Goal: Task Accomplishment & Management: Manage account settings

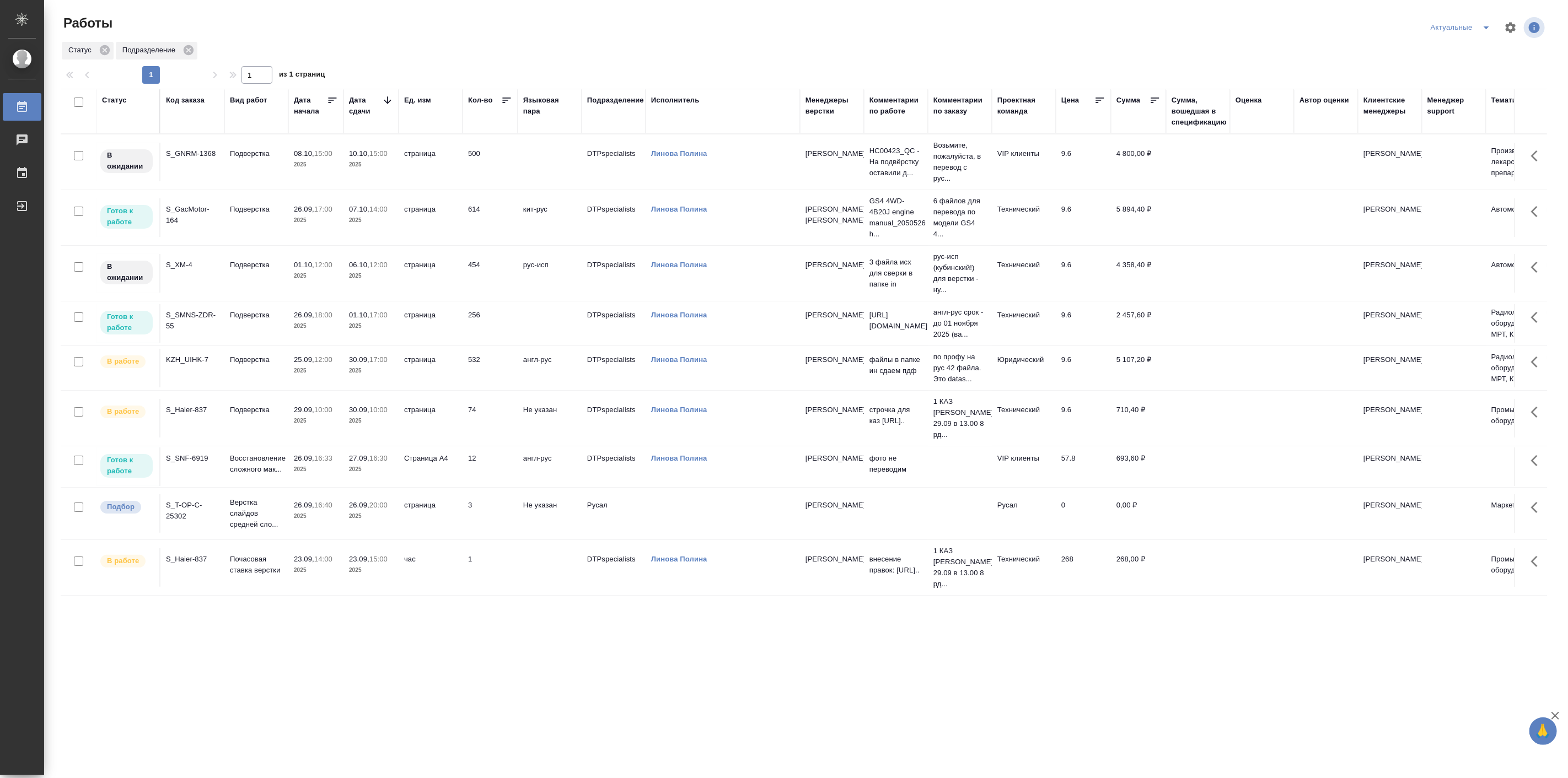
click at [1486, 23] on icon "split button" at bounding box center [1486, 27] width 13 height 13
click at [1448, 98] on li "все" at bounding box center [1461, 102] width 72 height 18
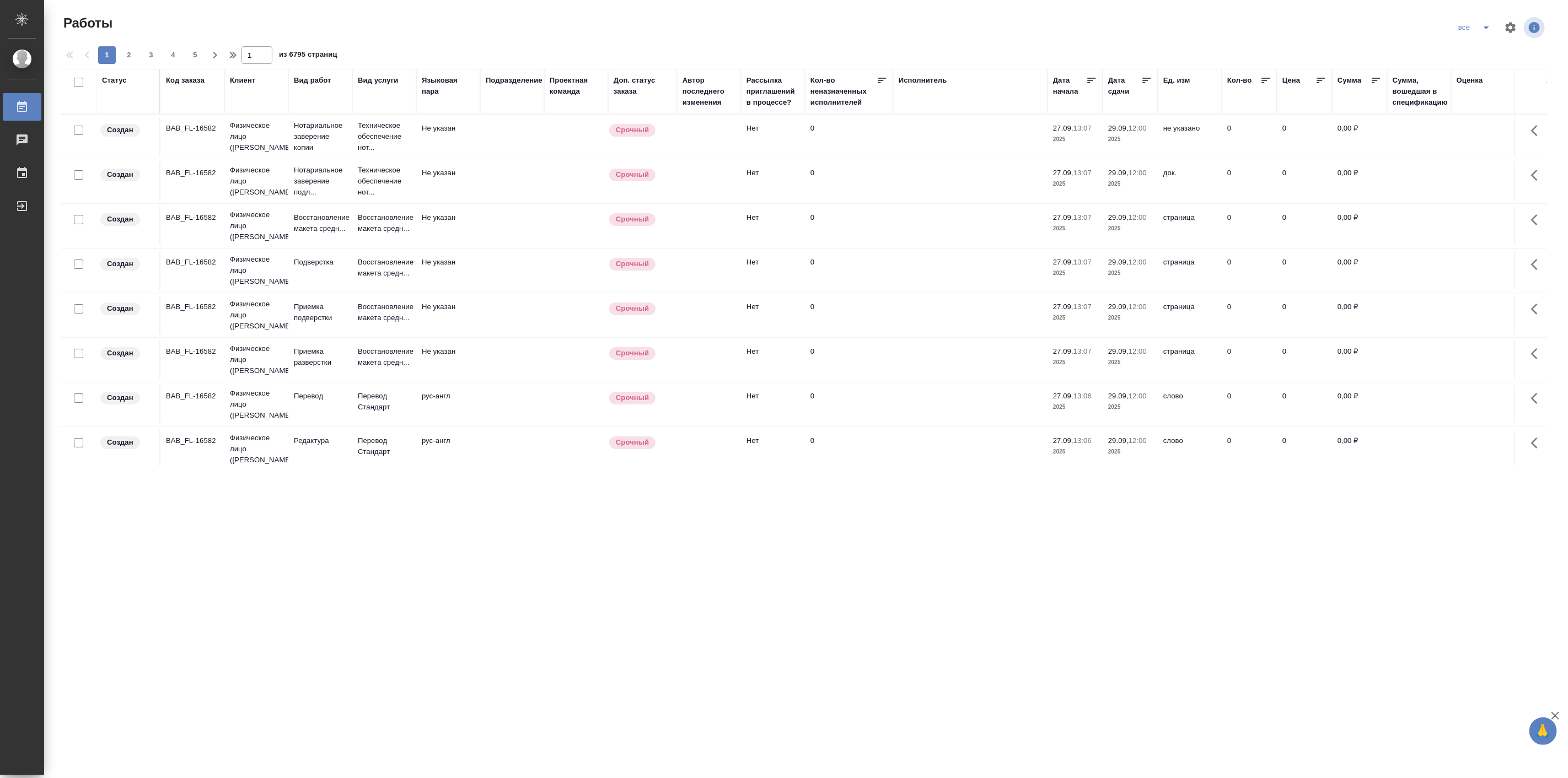
click at [172, 75] on div "Код заказа" at bounding box center [186, 80] width 38 height 11
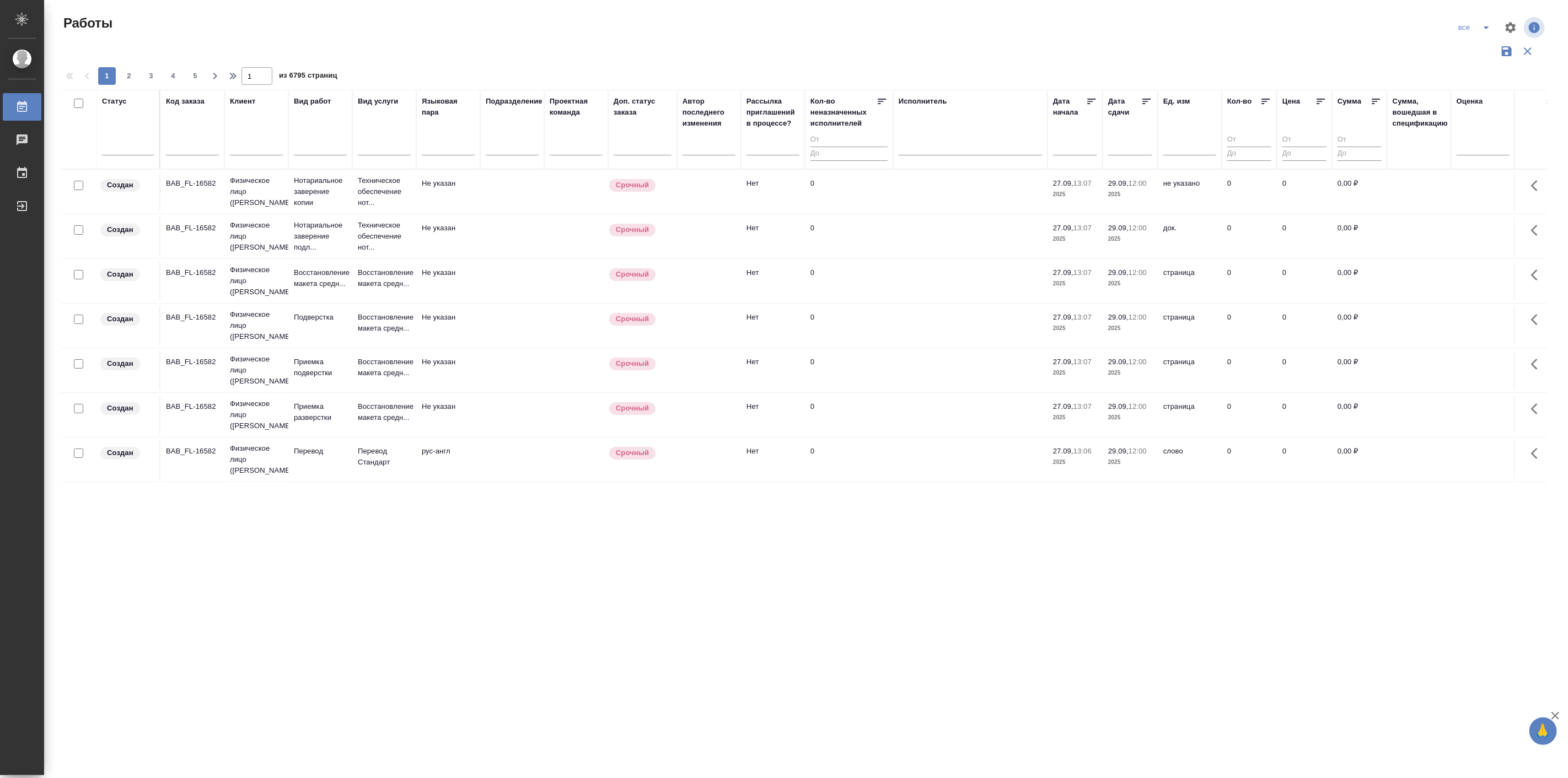
click at [191, 152] on input "text" at bounding box center [192, 148] width 53 height 14
paste input "S_SavIn-69"
type input "S_SavIn-69"
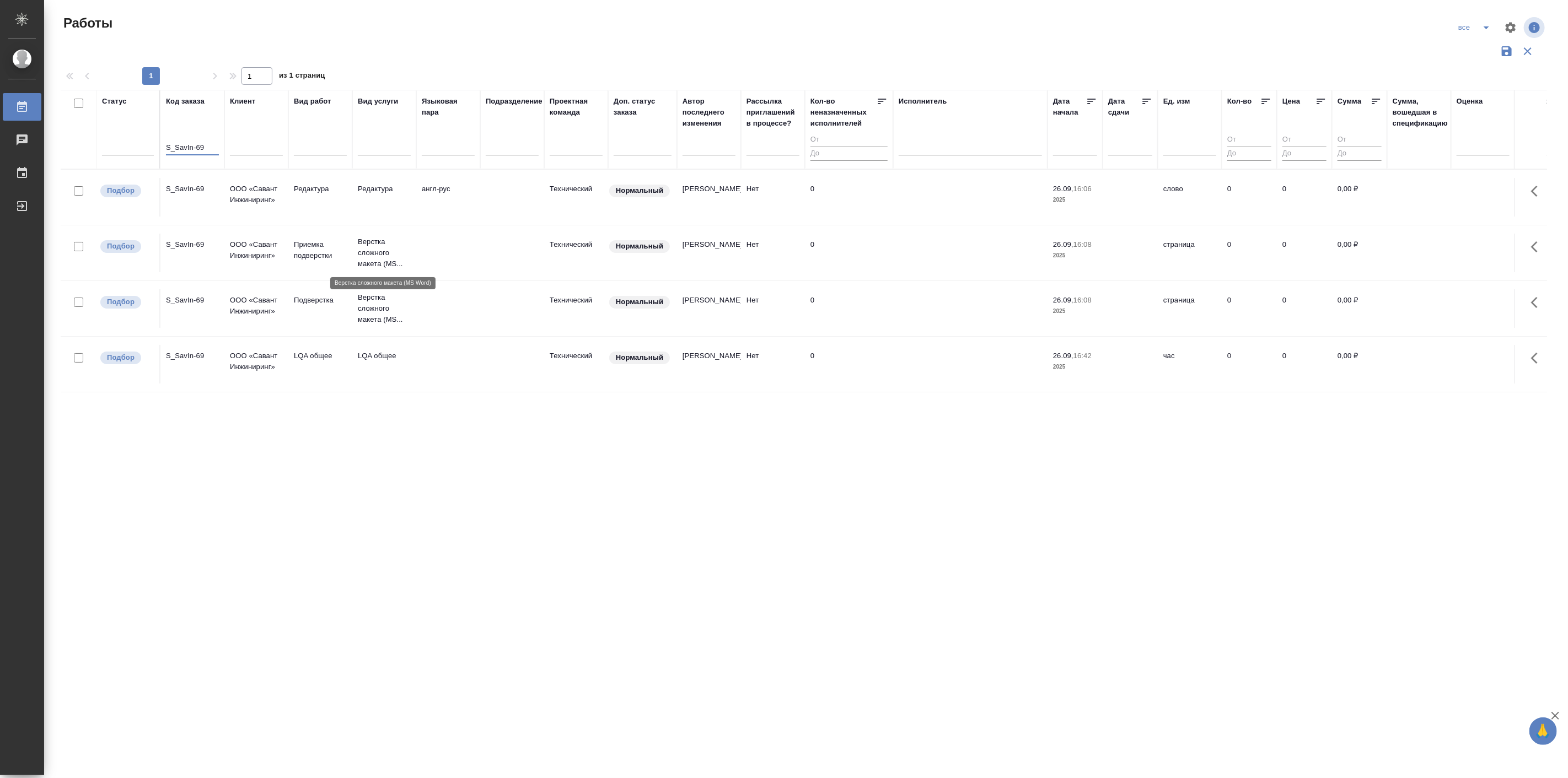
click at [366, 244] on p "Верстка сложного макета (MS..." at bounding box center [384, 252] width 53 height 33
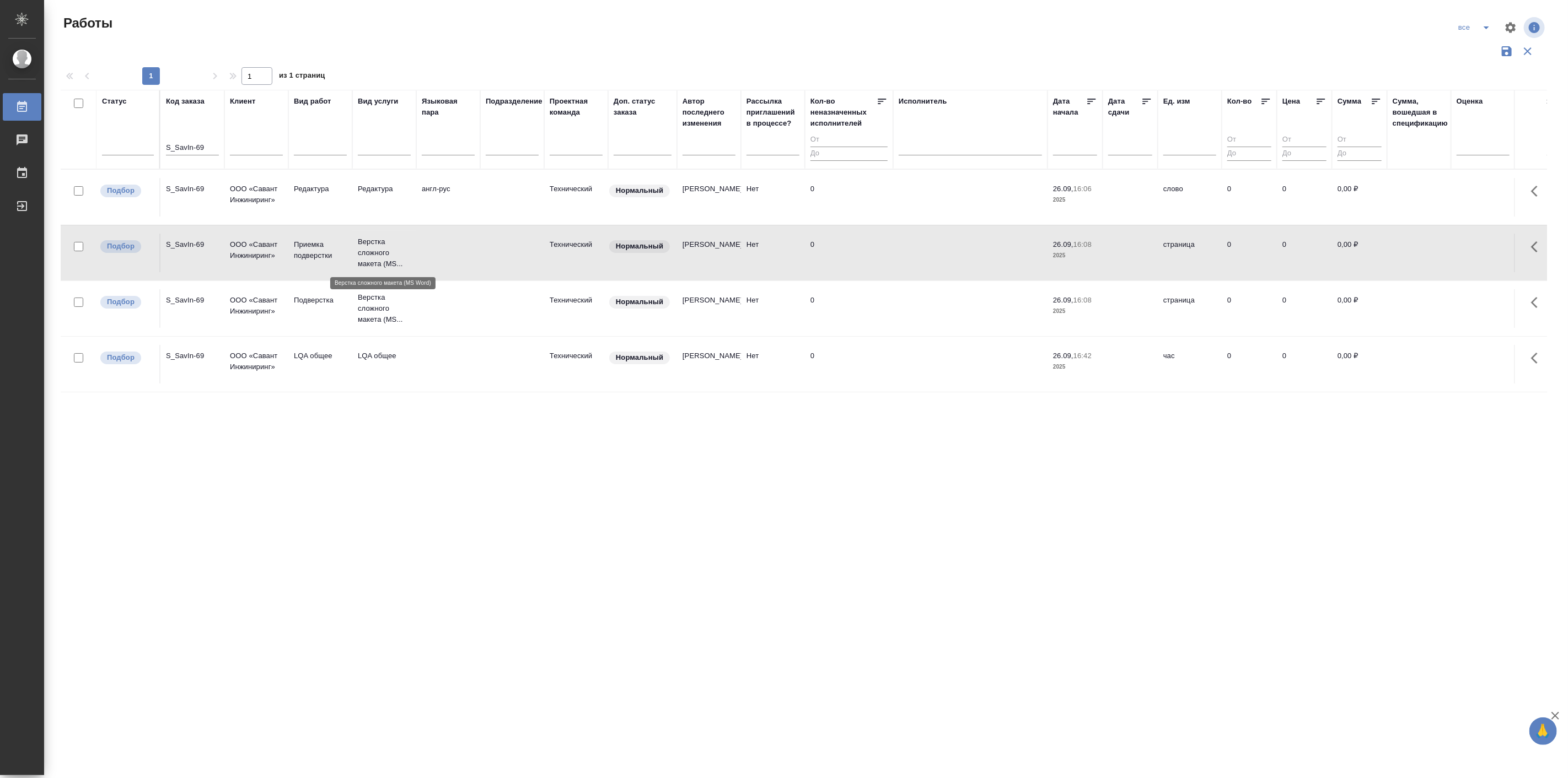
click at [366, 244] on p "Верстка сложного макета (MS..." at bounding box center [384, 252] width 53 height 33
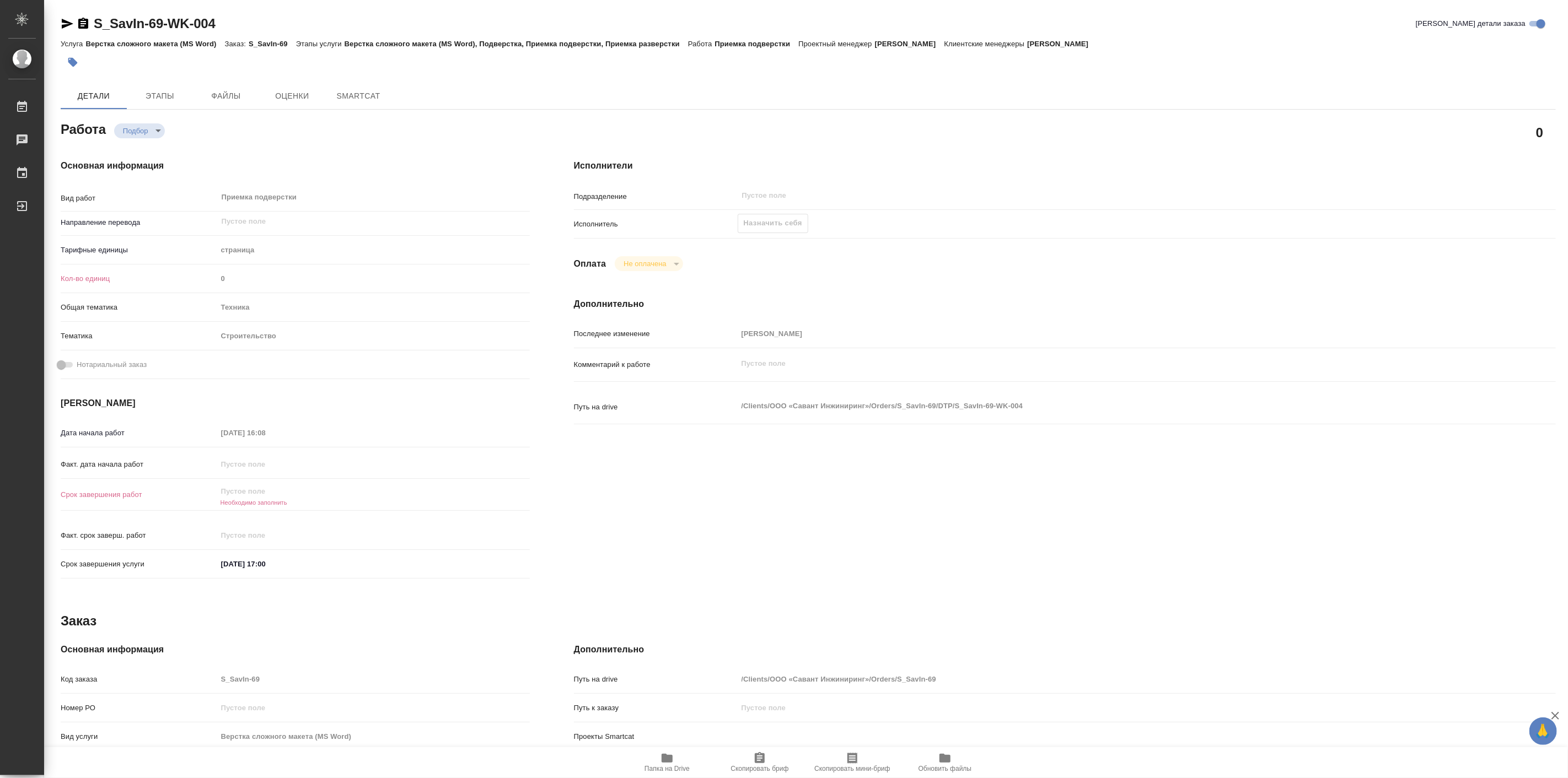
type textarea "x"
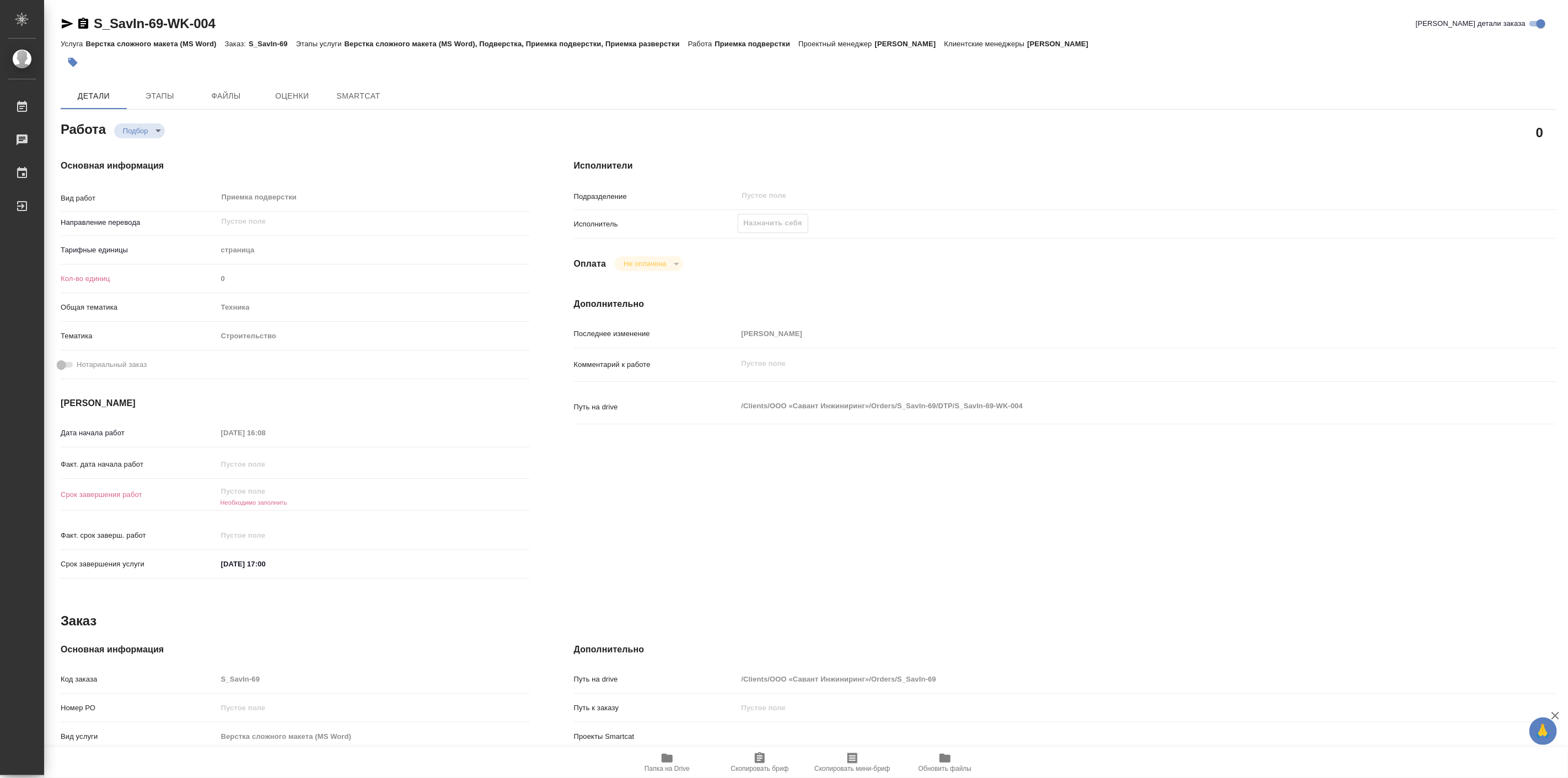
type textarea "x"
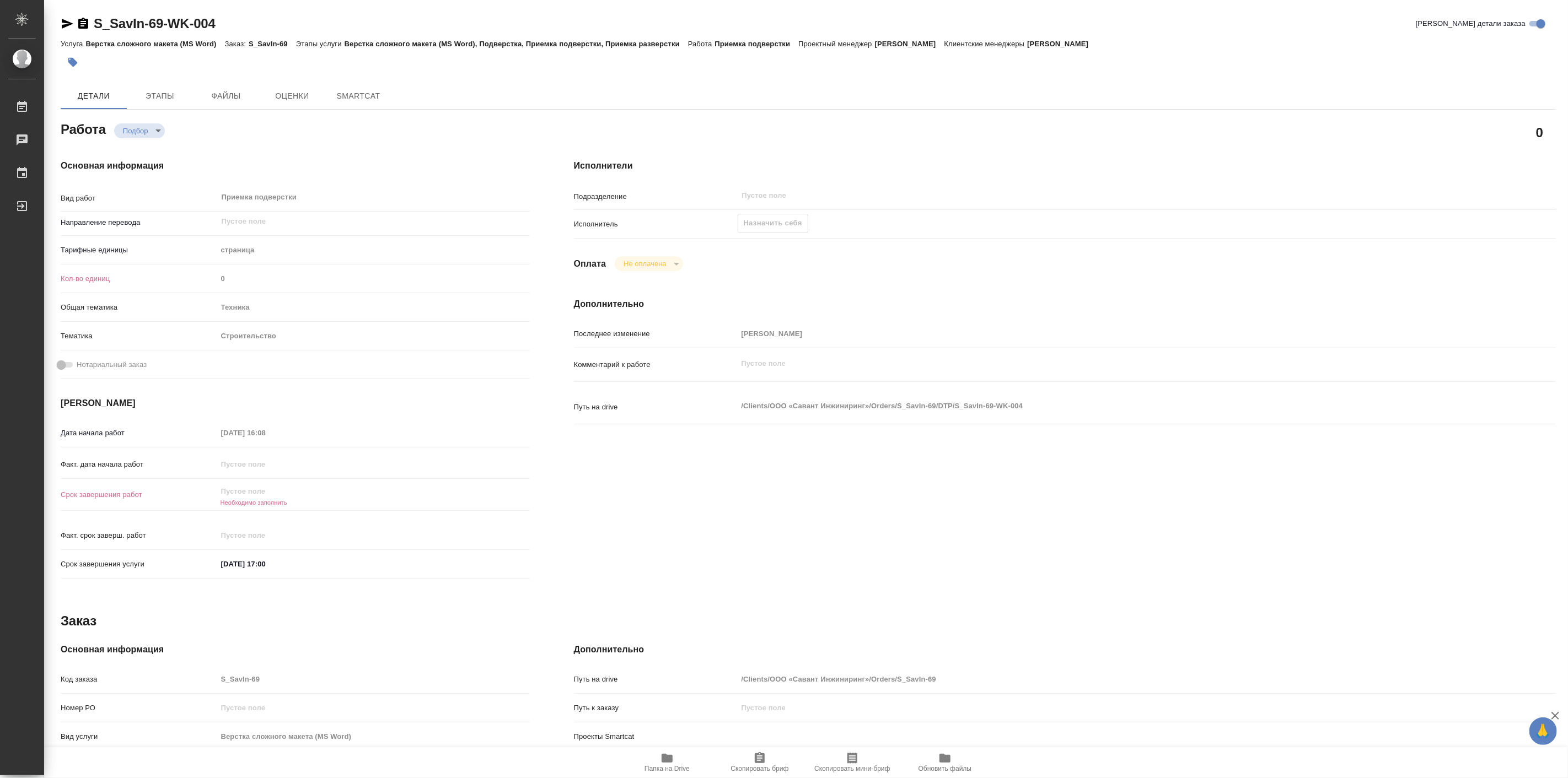
type textarea "x"
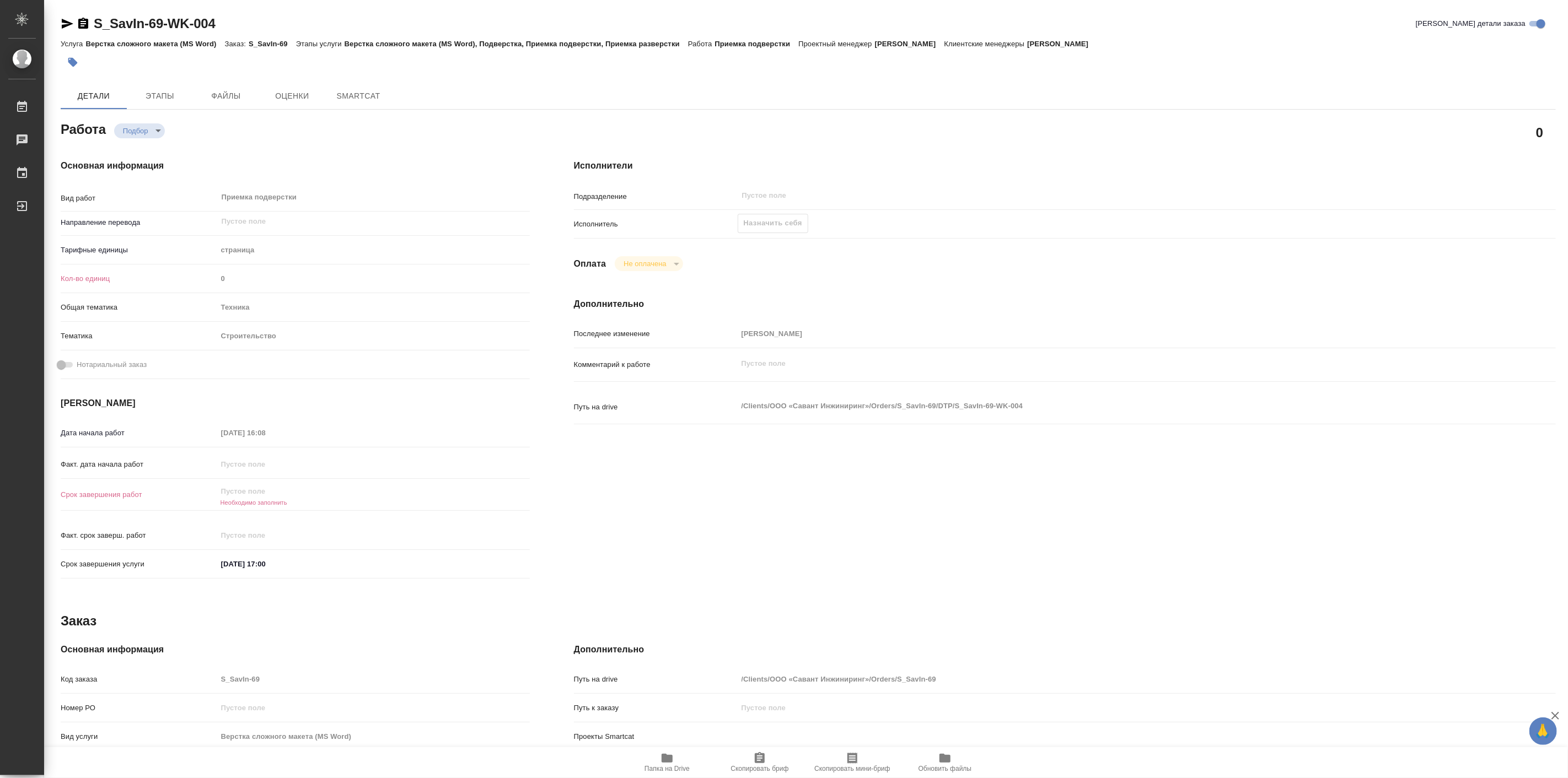
type textarea "x"
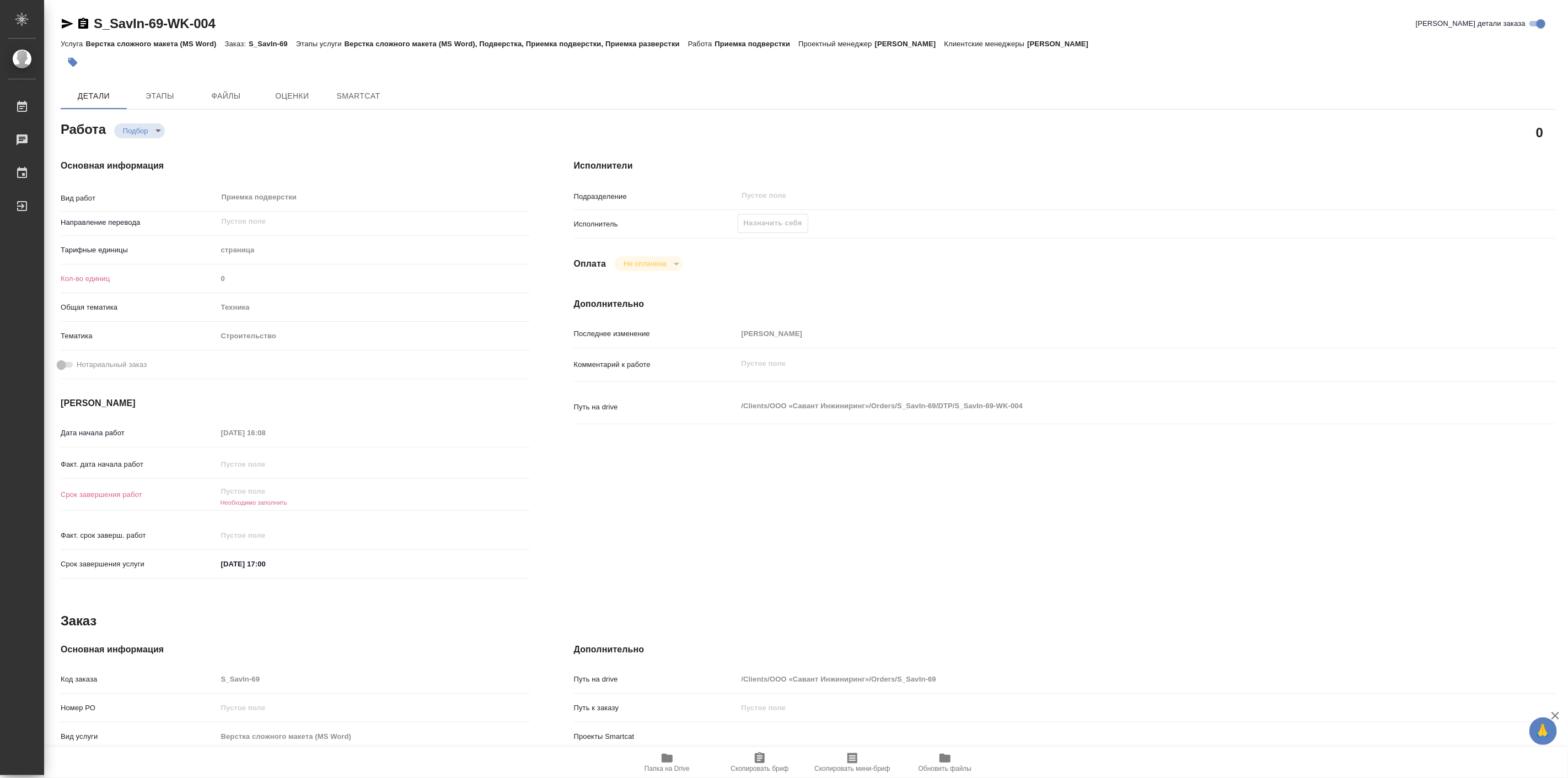
type textarea "x"
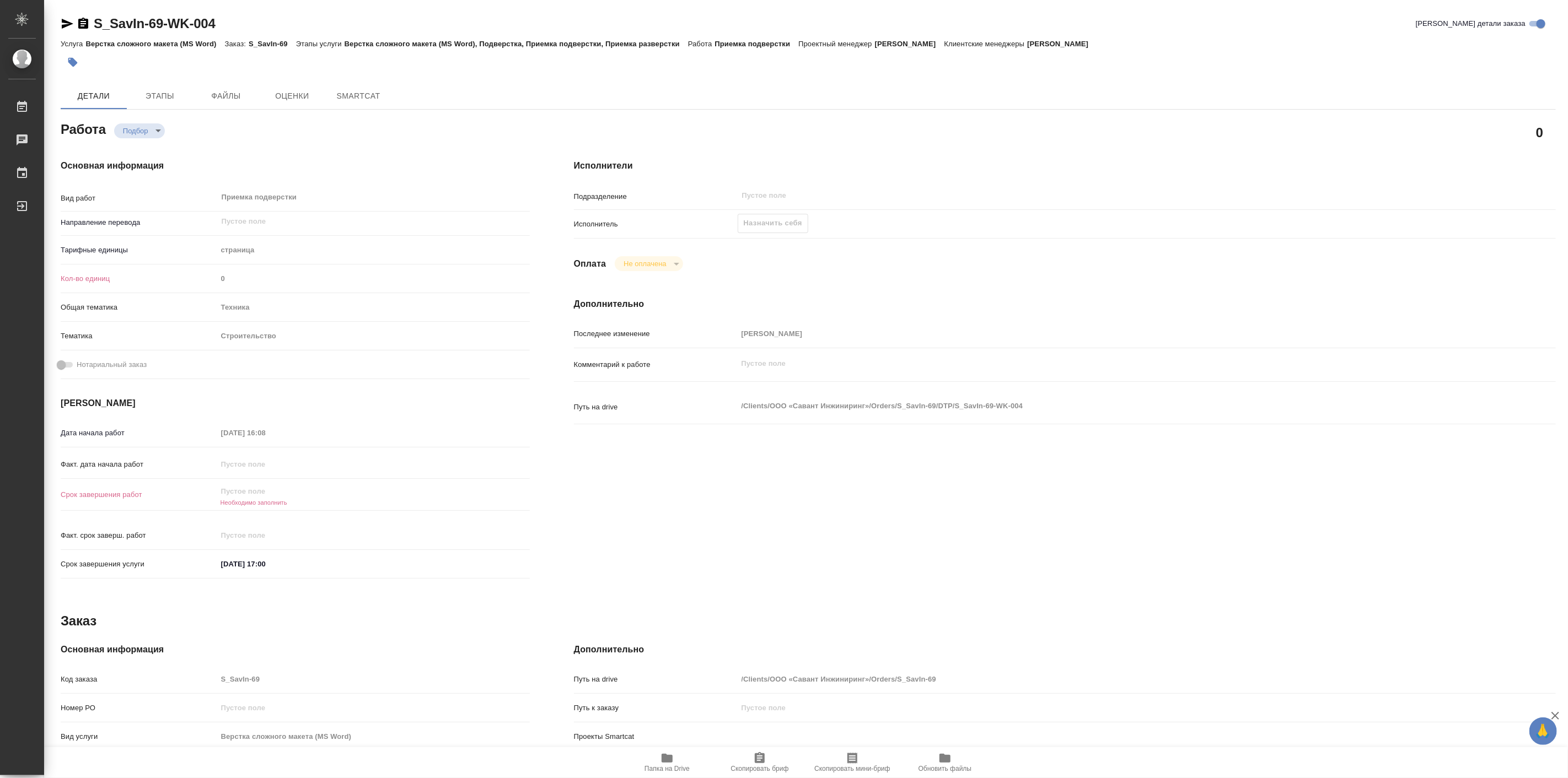
type textarea "x"
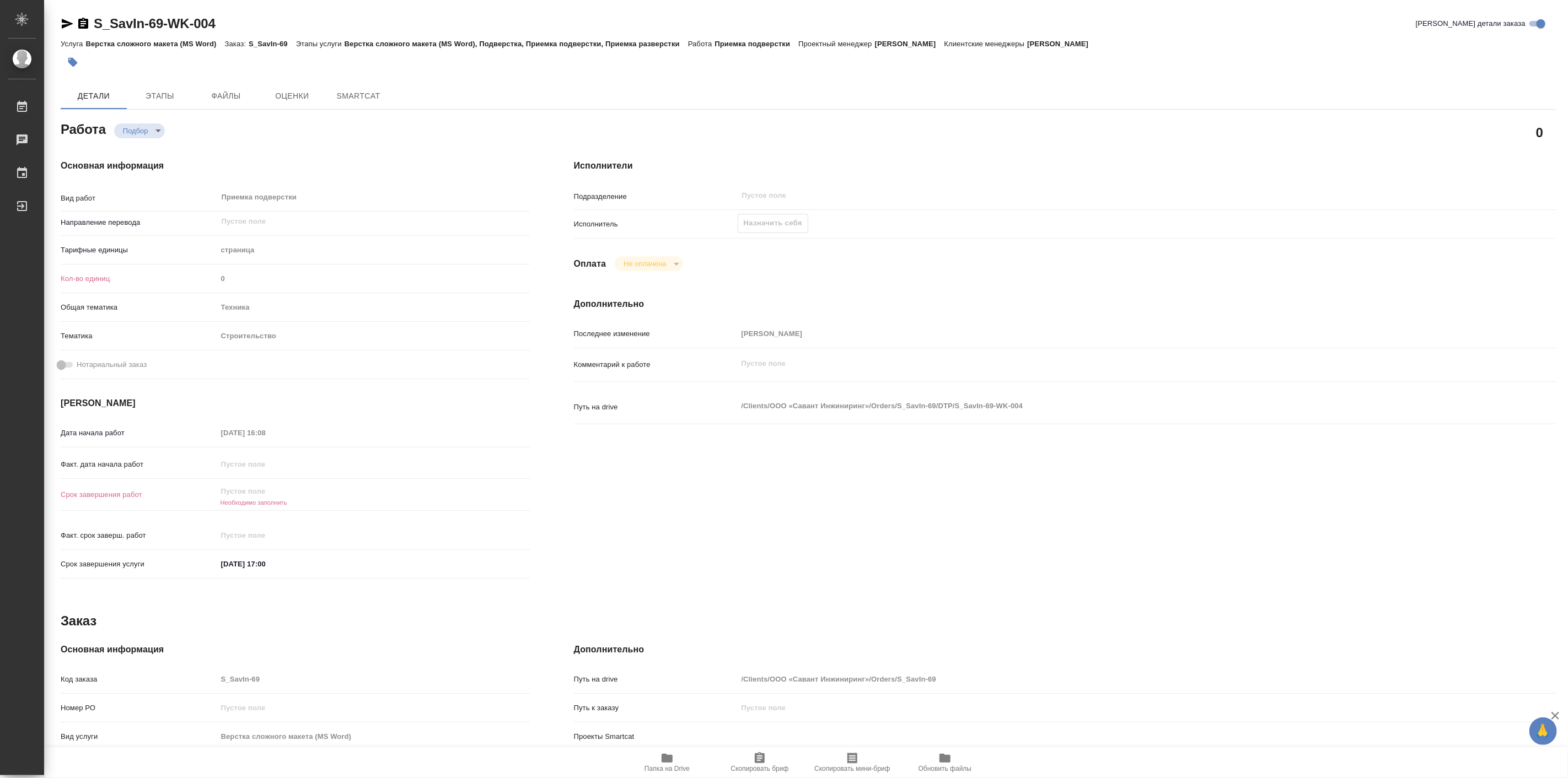
type textarea "x"
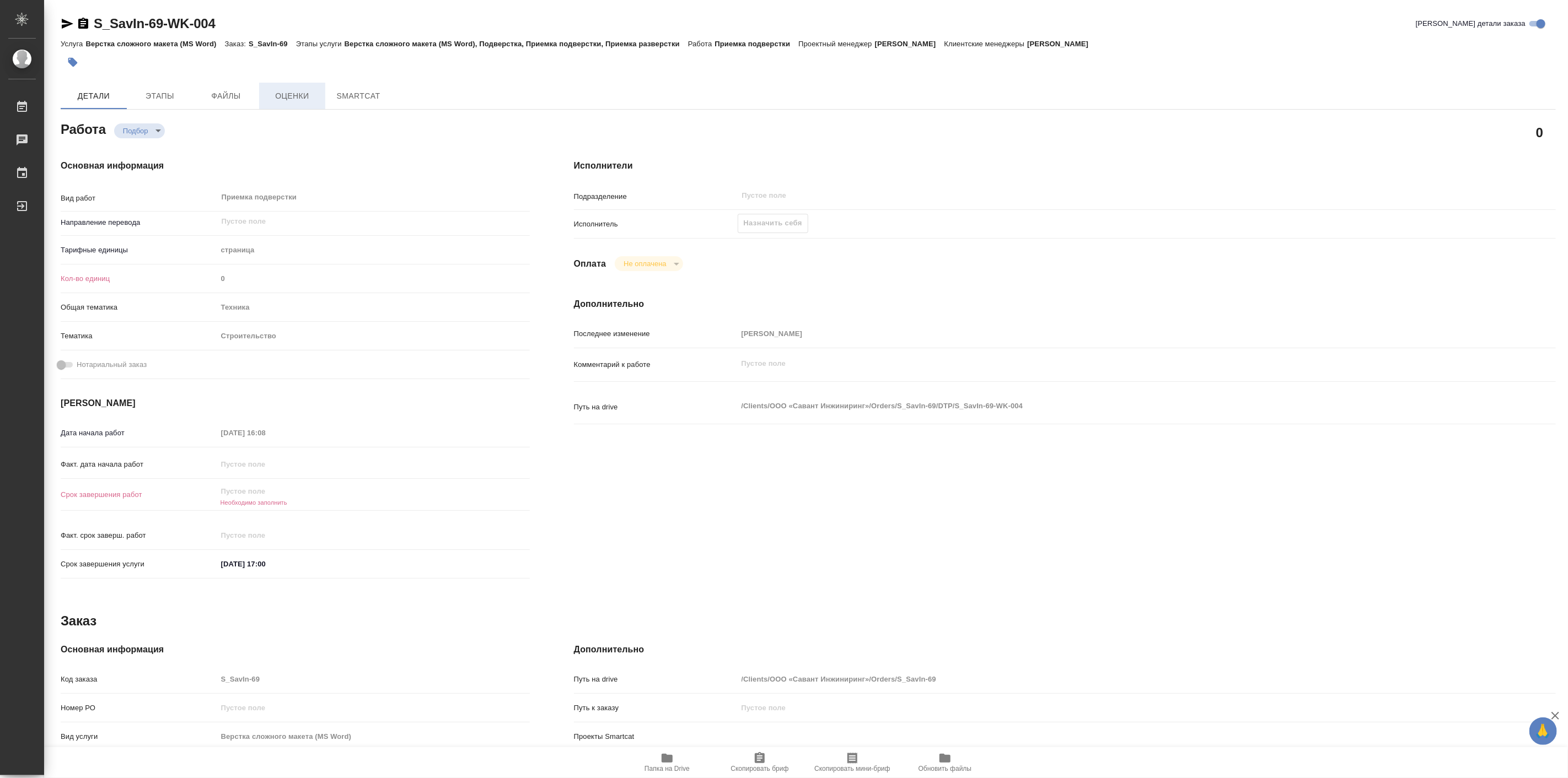
type textarea "x"
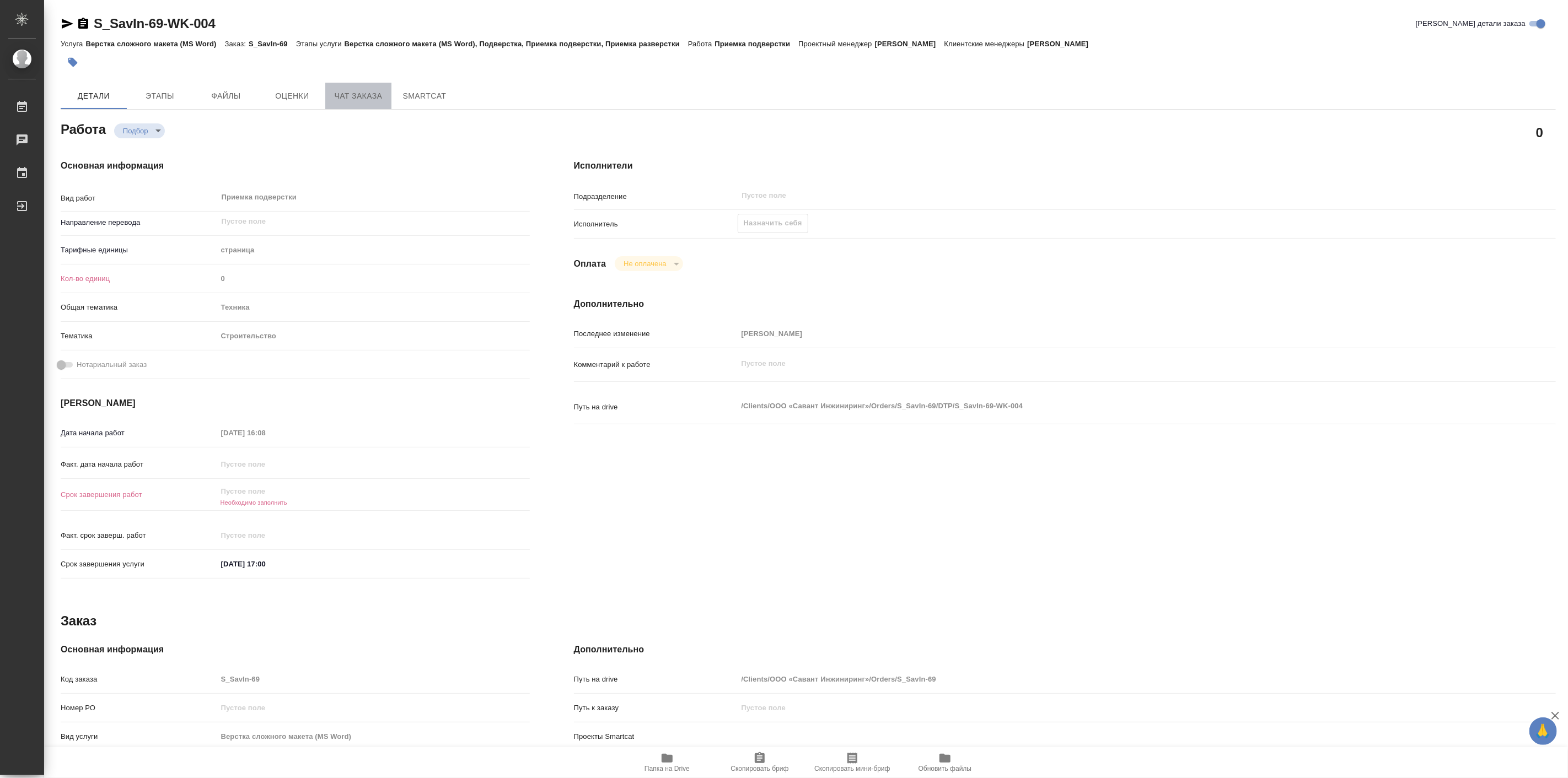
click at [333, 96] on span "Чат заказа" at bounding box center [358, 96] width 53 height 14
type textarea "x"
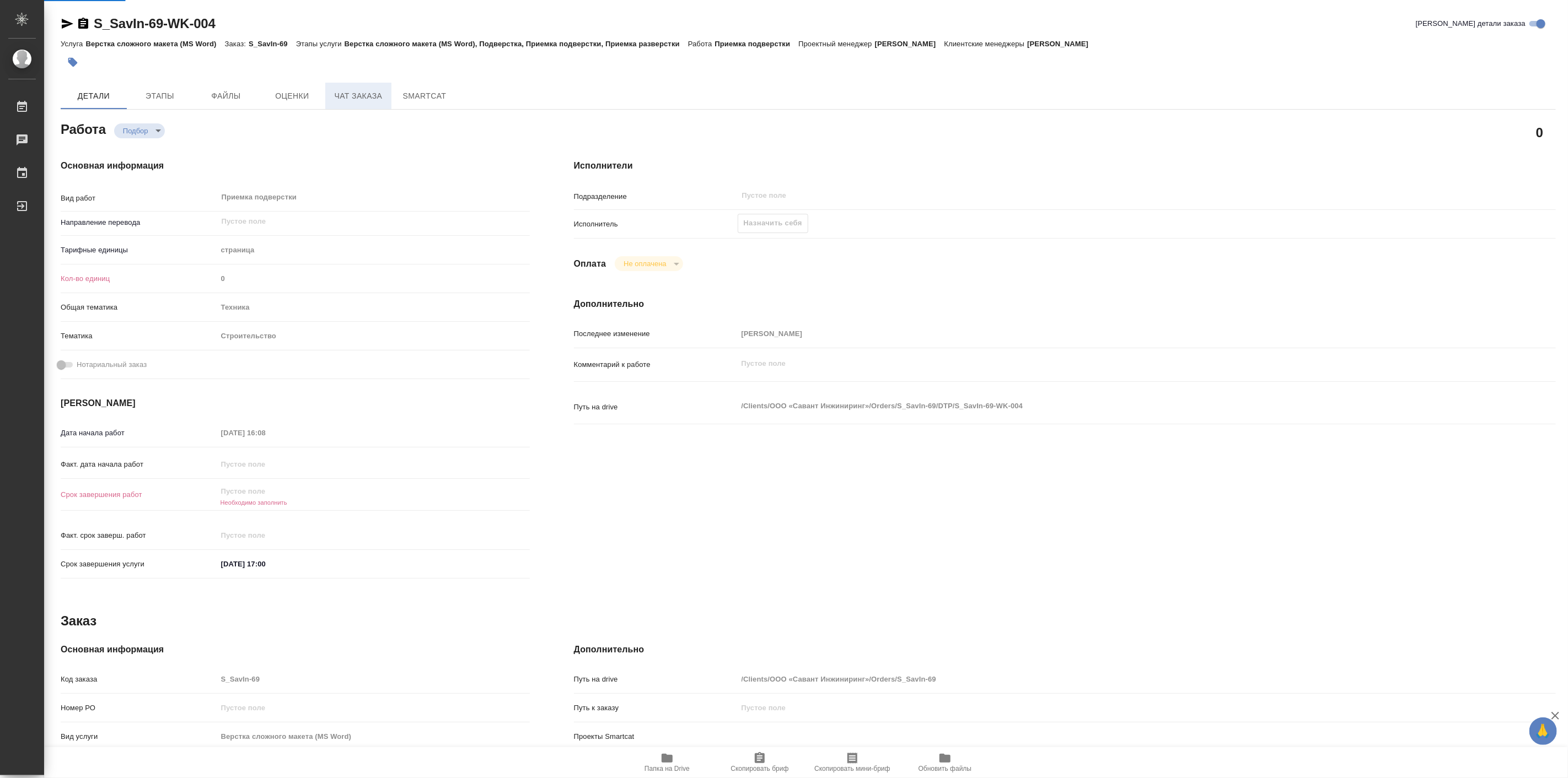
type textarea "x"
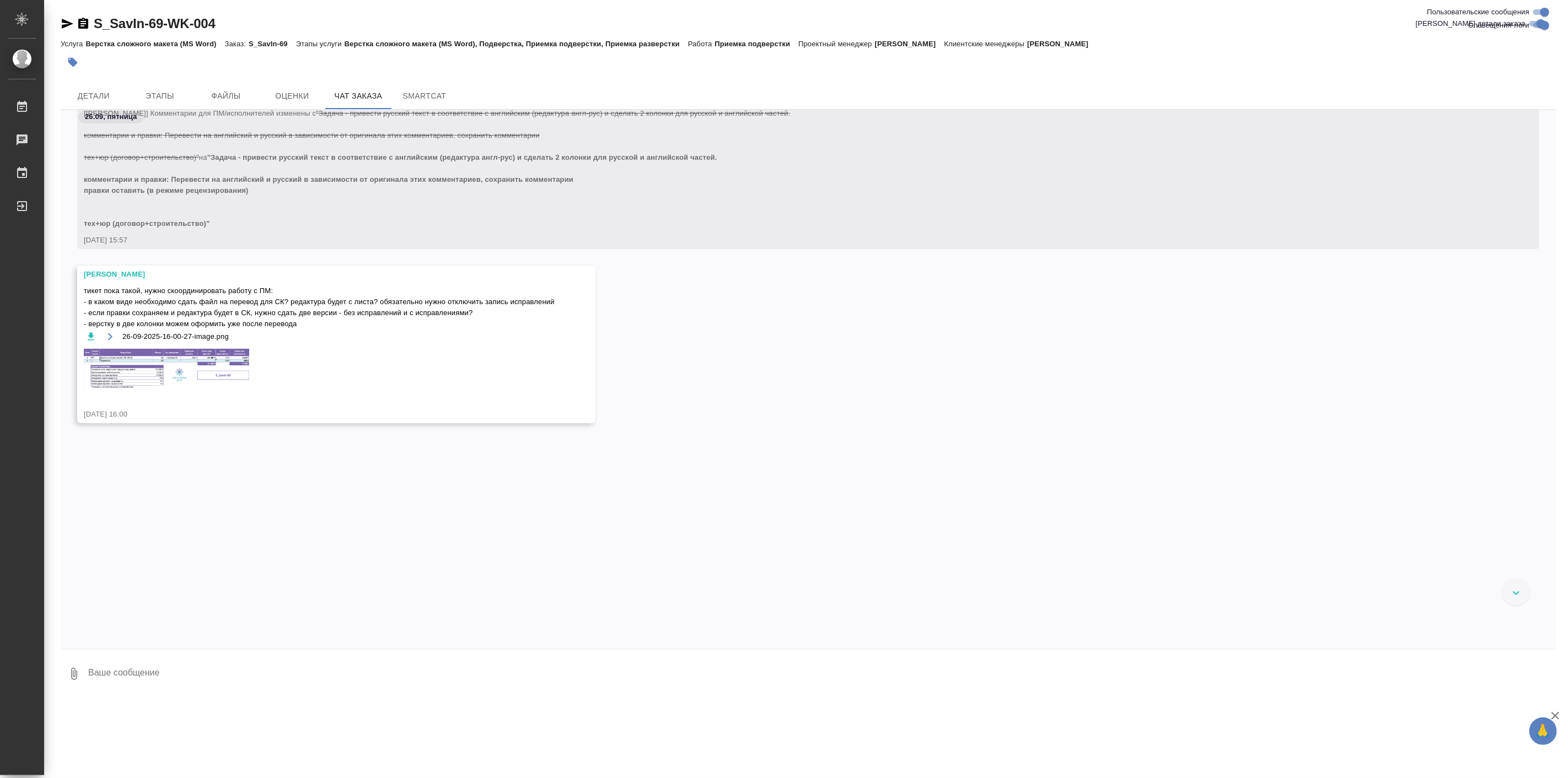
scroll to position [2980, 0]
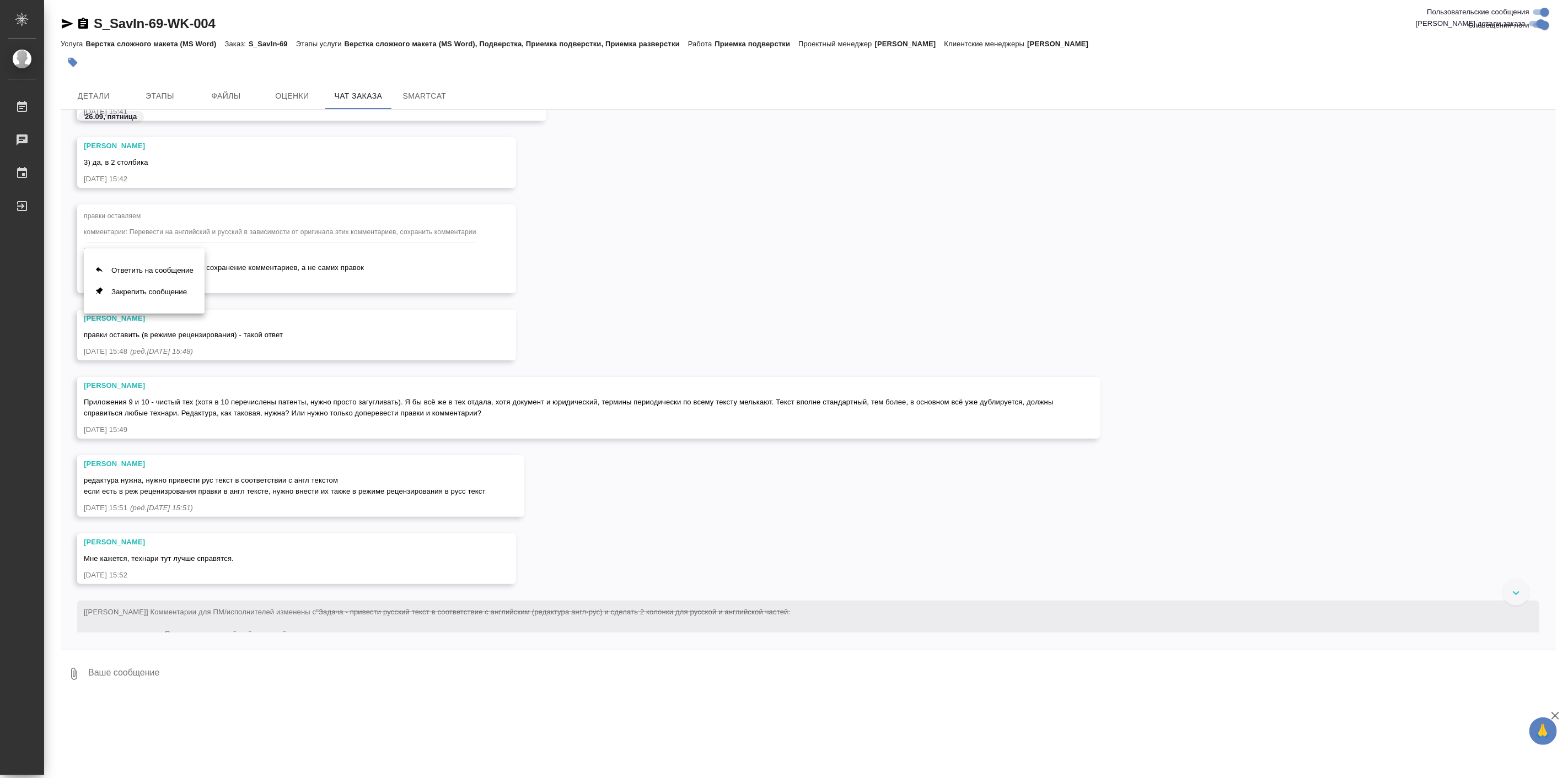
click at [413, 319] on div at bounding box center [784, 389] width 1568 height 778
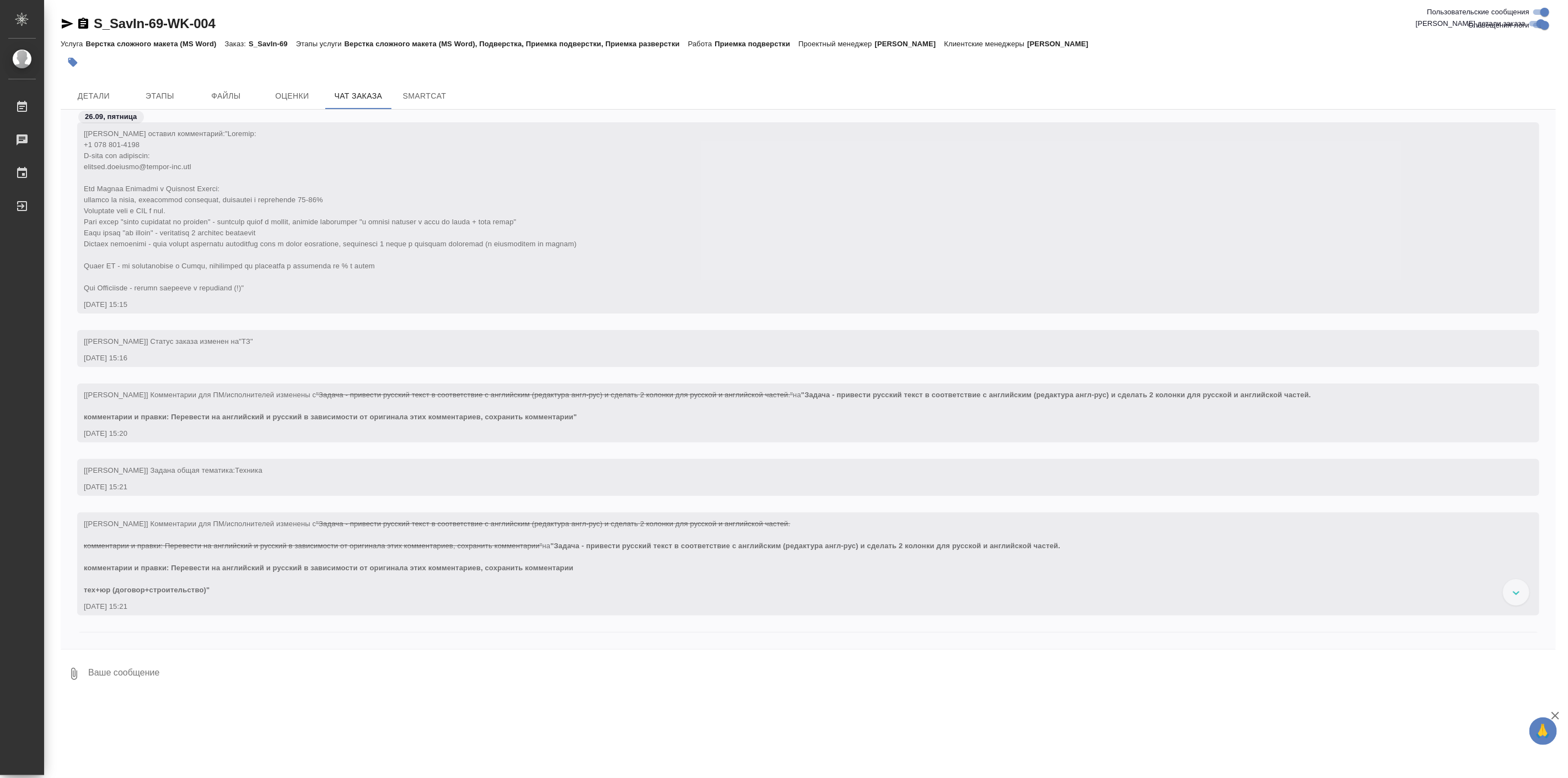
scroll to position [0, 0]
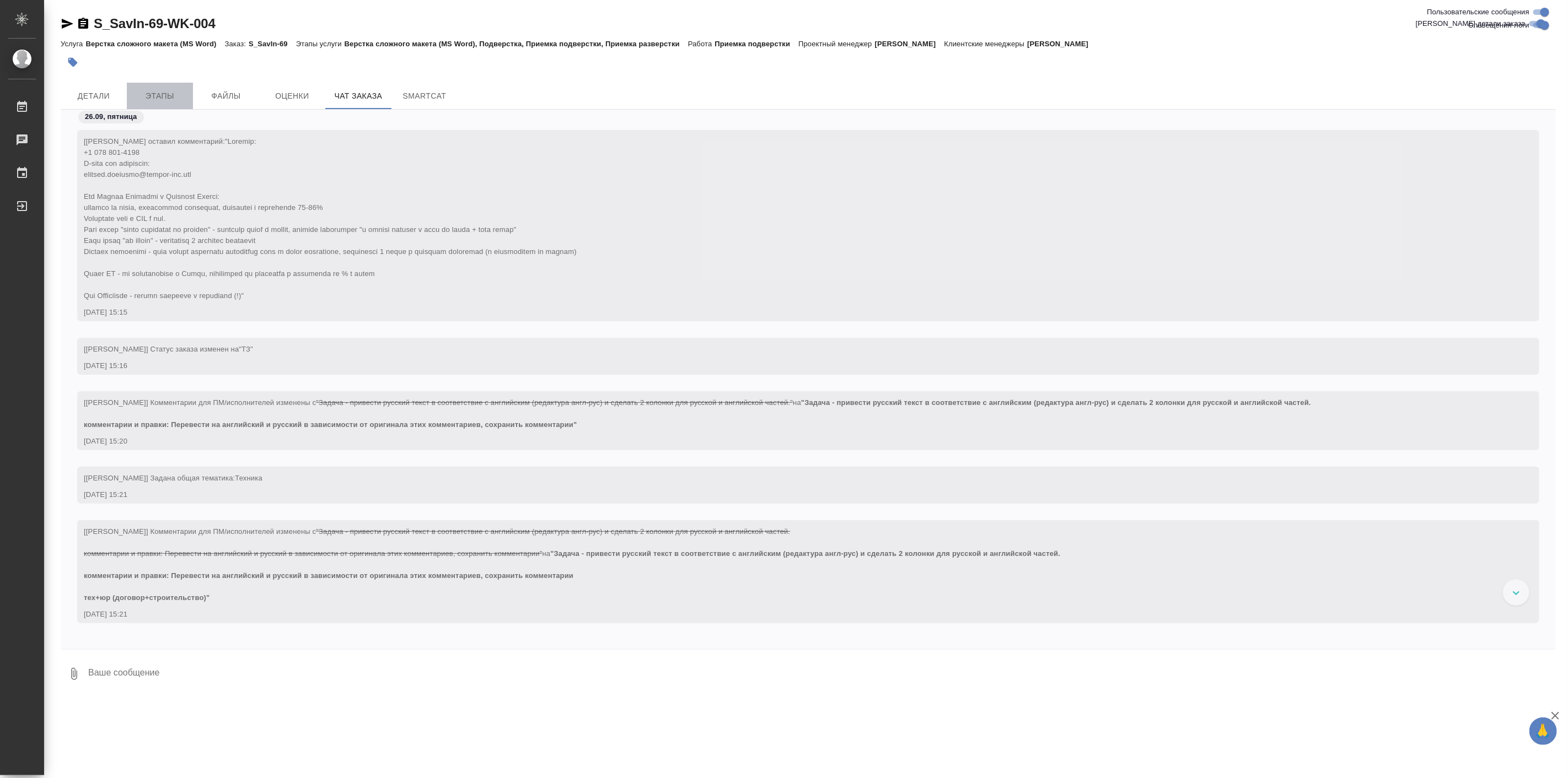
click at [155, 98] on span "Этапы" at bounding box center [159, 96] width 53 height 14
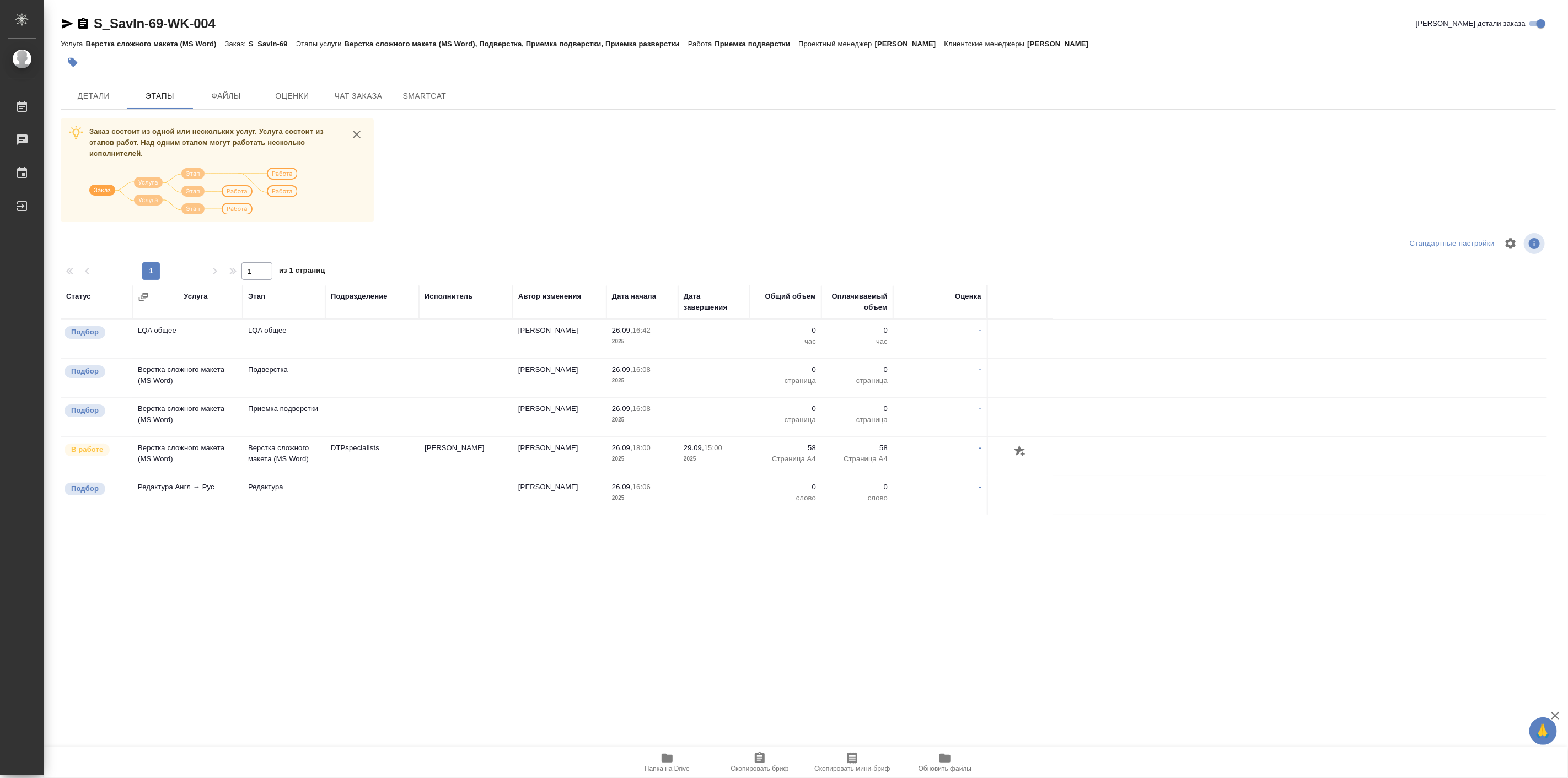
drag, startPoint x: 316, startPoint y: 453, endPoint x: 663, endPoint y: 194, distance: 433.0
click at [663, 194] on div "Заказ состоит из одной или нескольких услуг. Услуга состоит из этапов работ. На…" at bounding box center [808, 477] width 1495 height 717
click at [372, 89] on span "Чат заказа" at bounding box center [358, 96] width 53 height 14
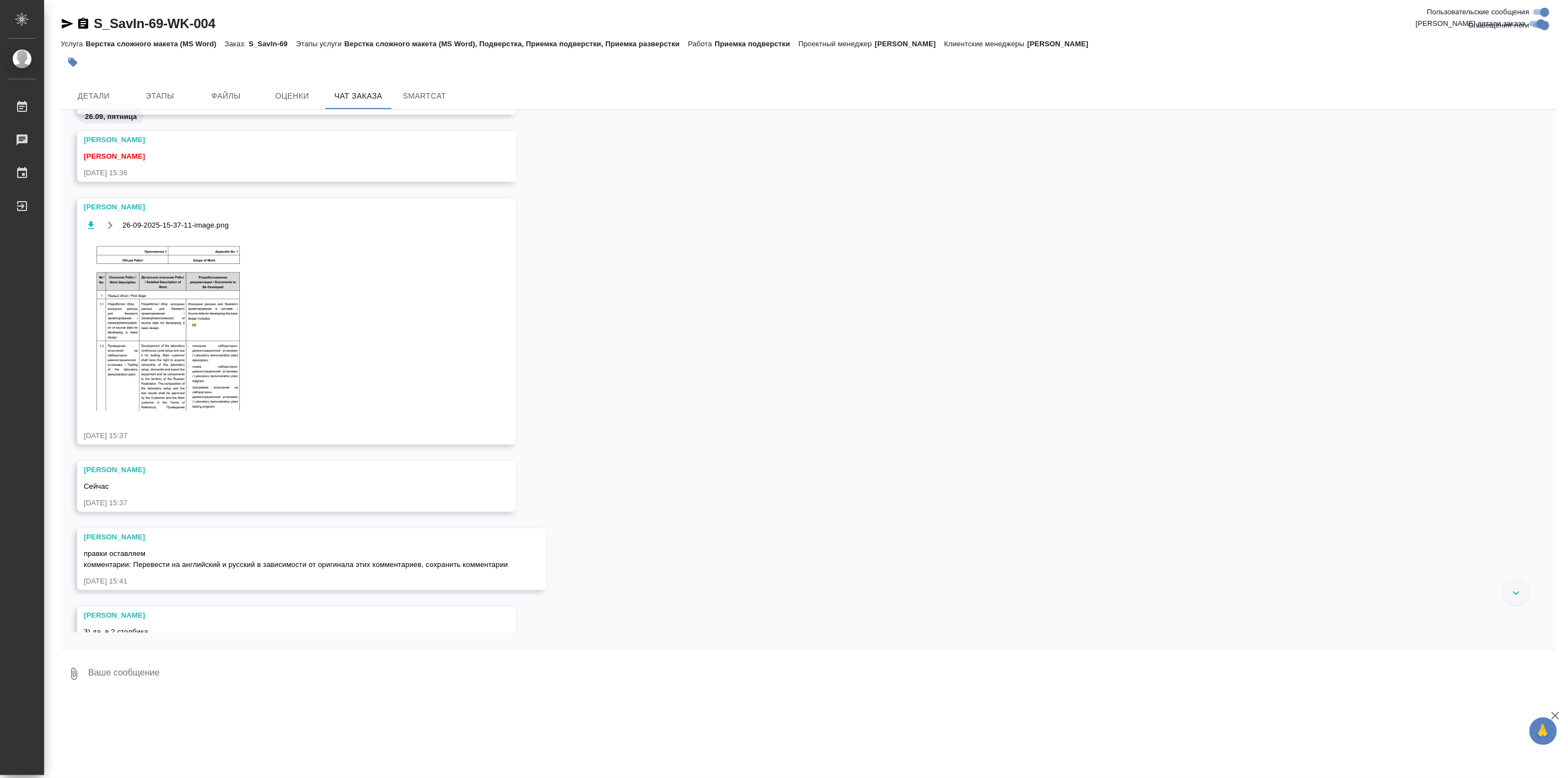
scroll to position [1224, 0]
click at [176, 316] on img at bounding box center [166, 322] width 165 height 174
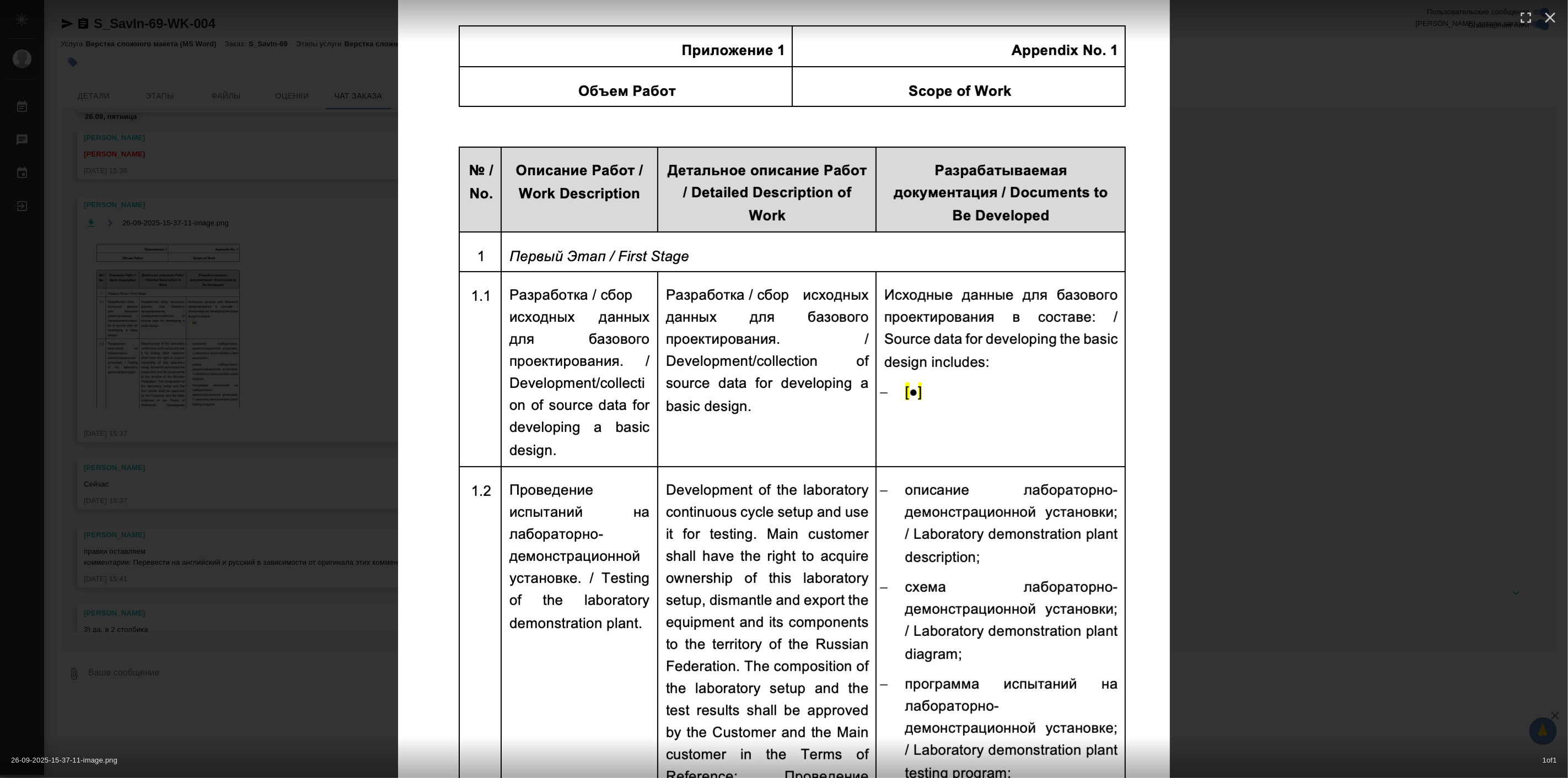
click at [1229, 345] on div "26-09-2025-15-37-11-image.png 1 of 1" at bounding box center [784, 389] width 1568 height 778
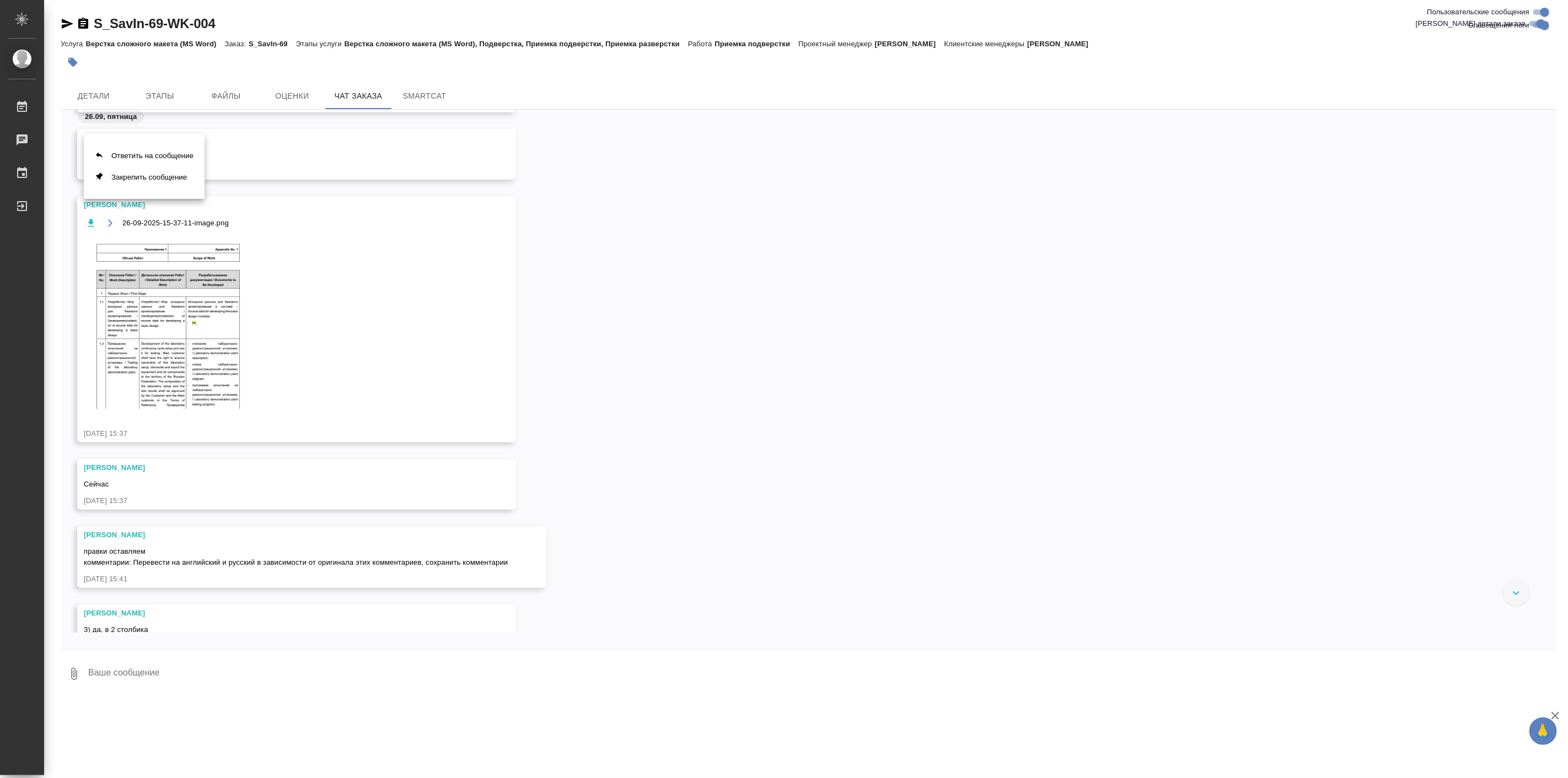
click at [223, 348] on div at bounding box center [784, 389] width 1568 height 778
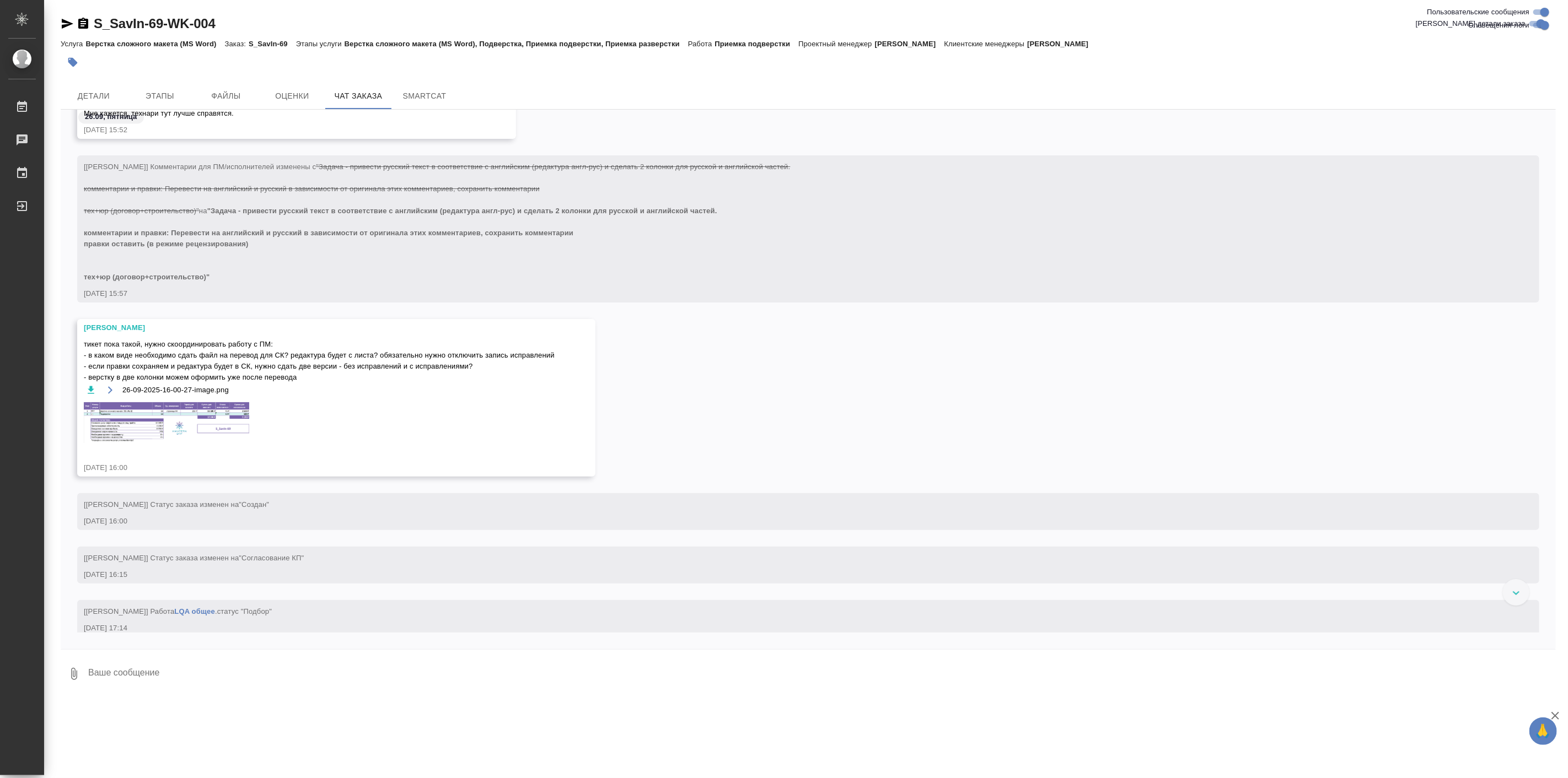
scroll to position [2142, 0]
click at [183, 410] on img at bounding box center [166, 419] width 165 height 41
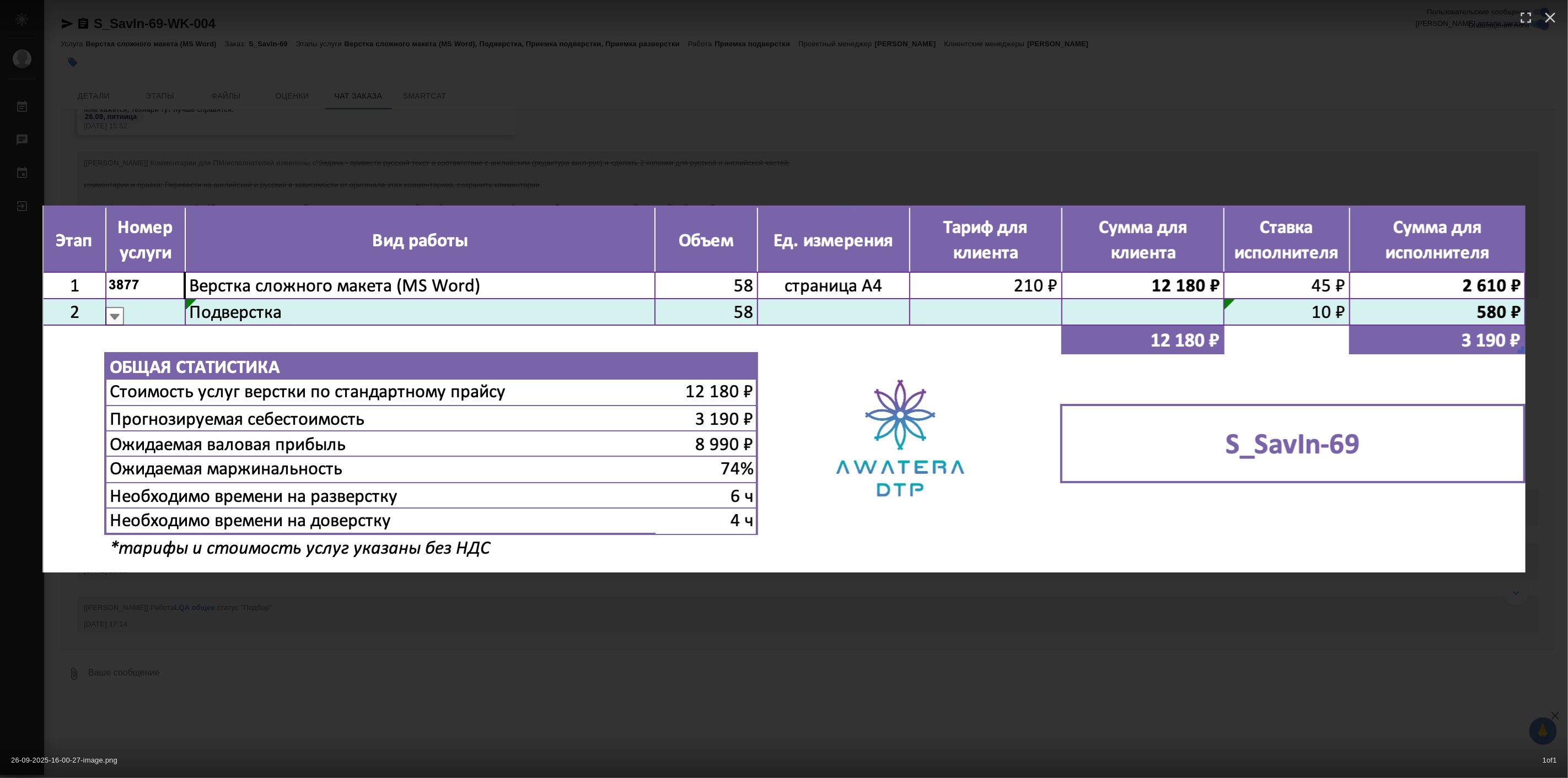
click at [870, 609] on div "26-09-2025-16-00-27-image.png 1 of 1" at bounding box center [784, 389] width 1568 height 778
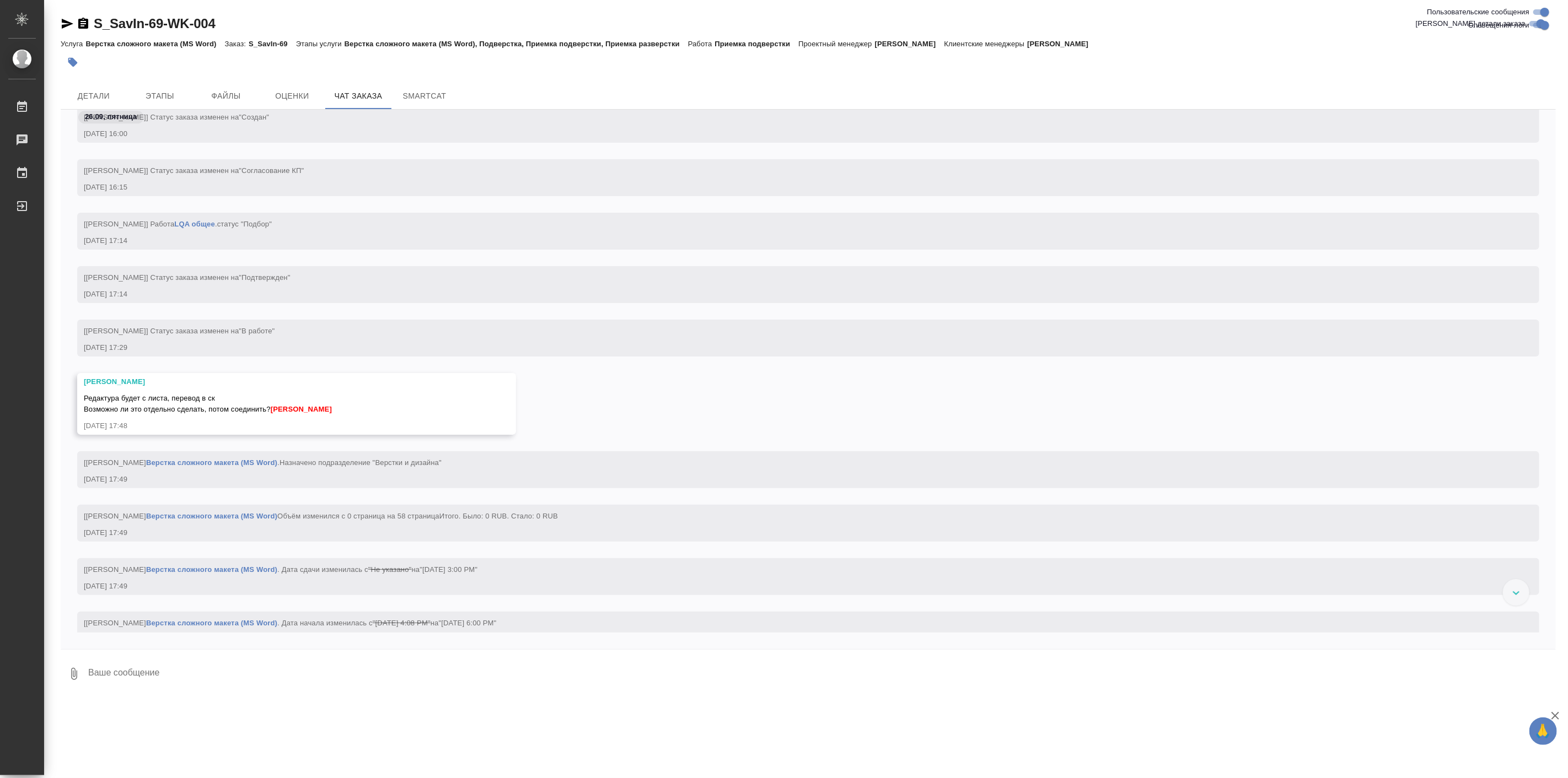
scroll to position [2552, 0]
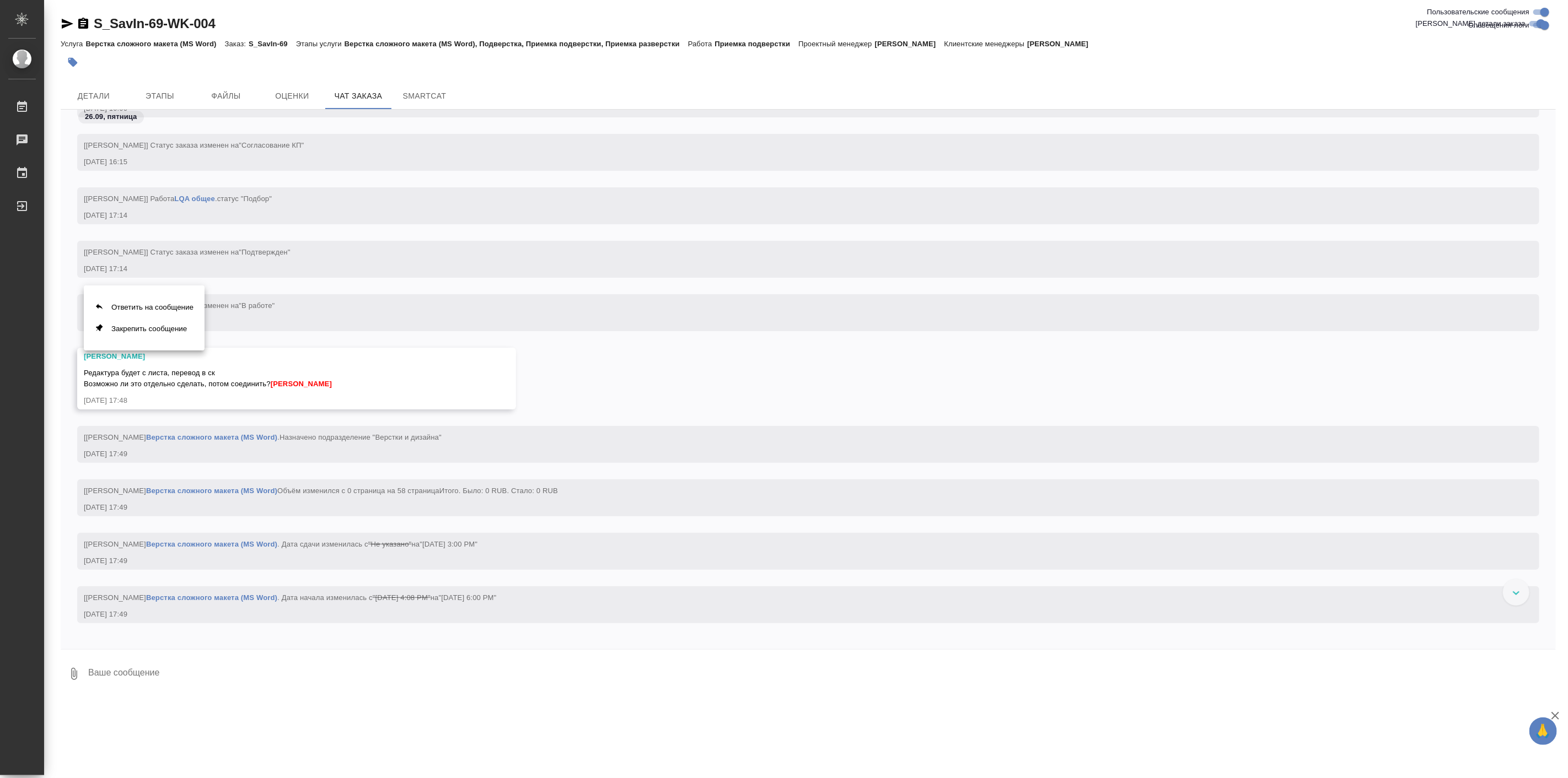
click at [436, 372] on div at bounding box center [784, 389] width 1568 height 778
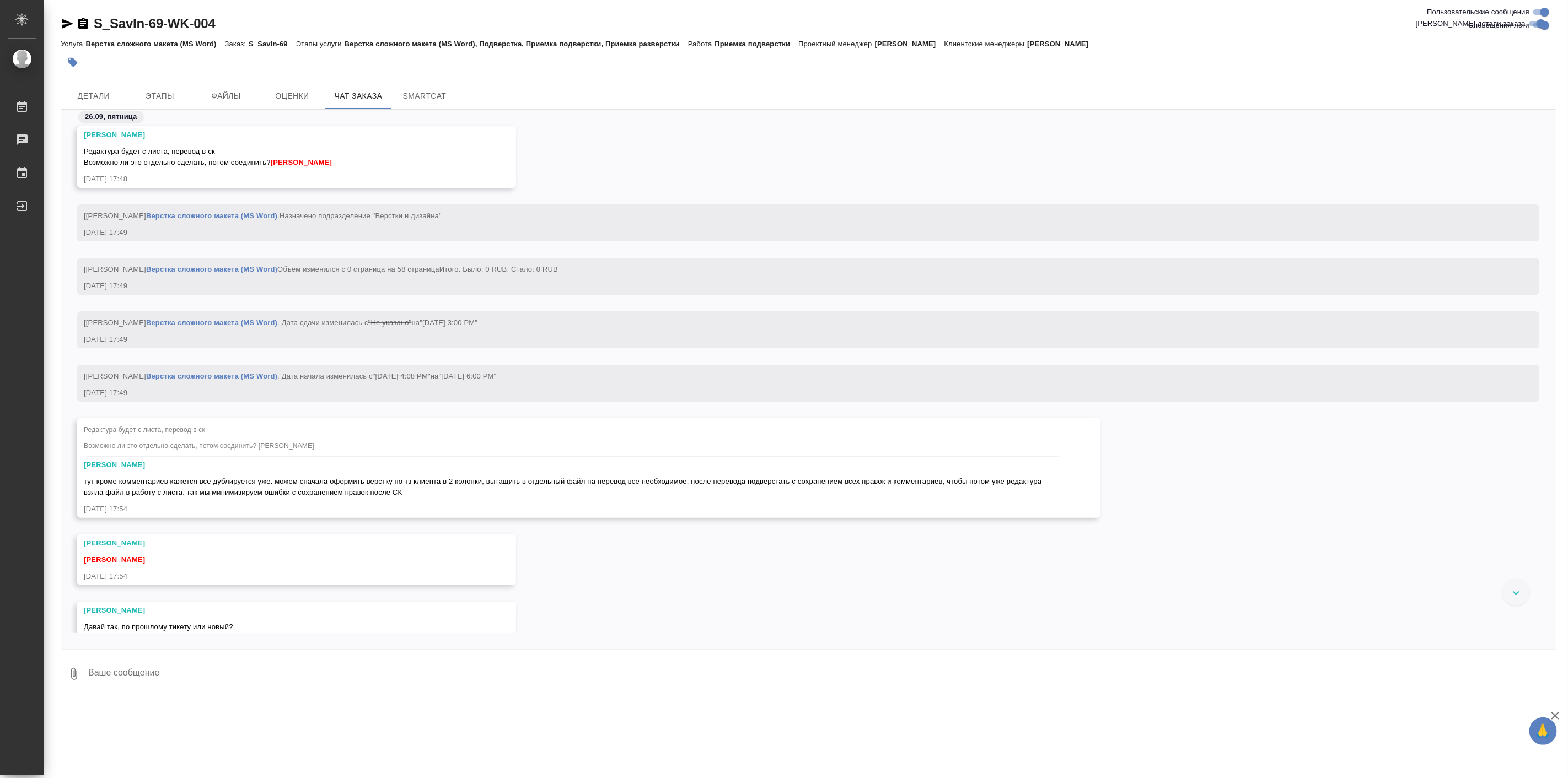
scroll to position [2960, 0]
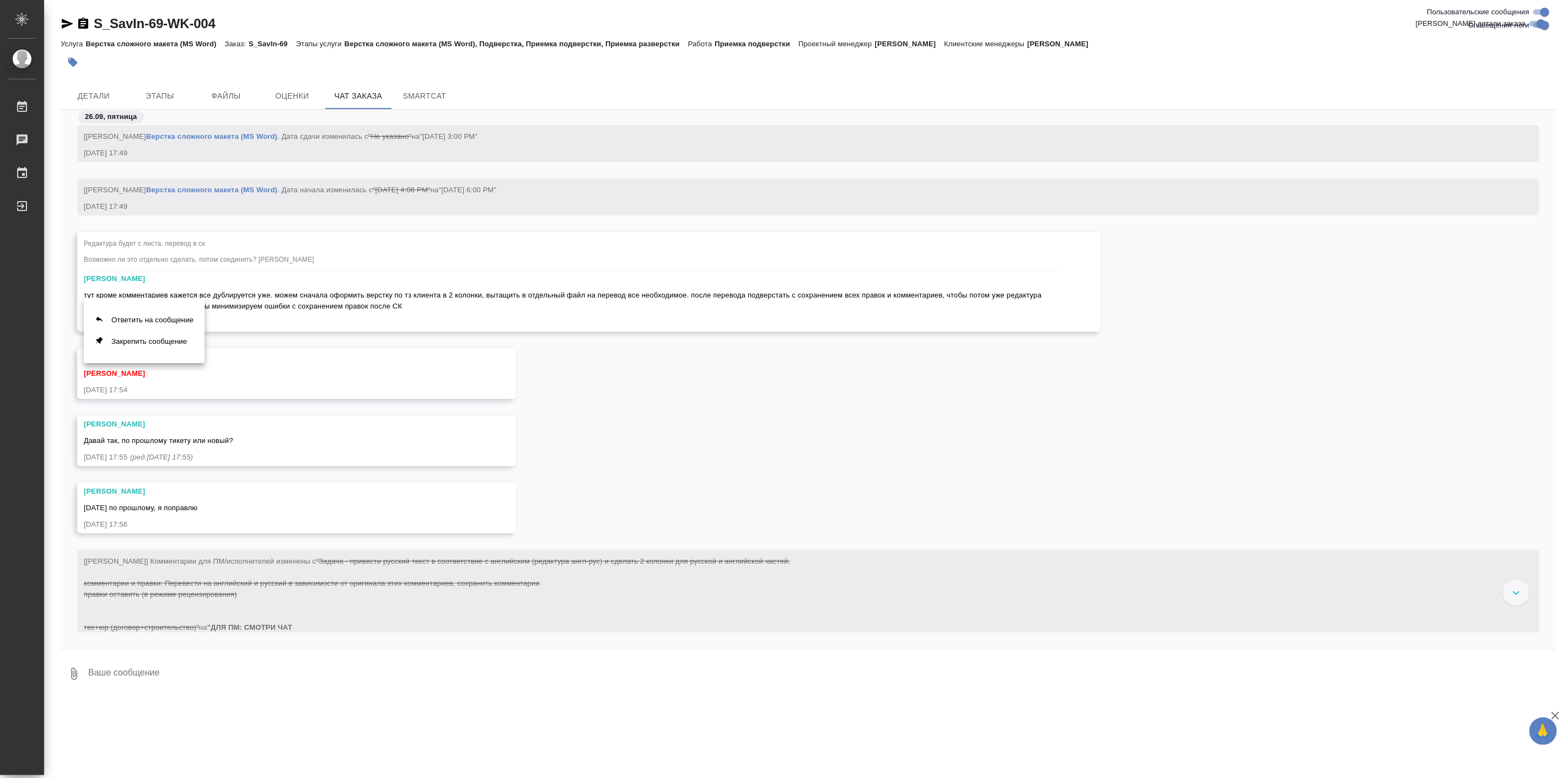
click at [540, 399] on div at bounding box center [784, 389] width 1568 height 778
click at [64, 24] on icon "button" at bounding box center [67, 23] width 13 height 13
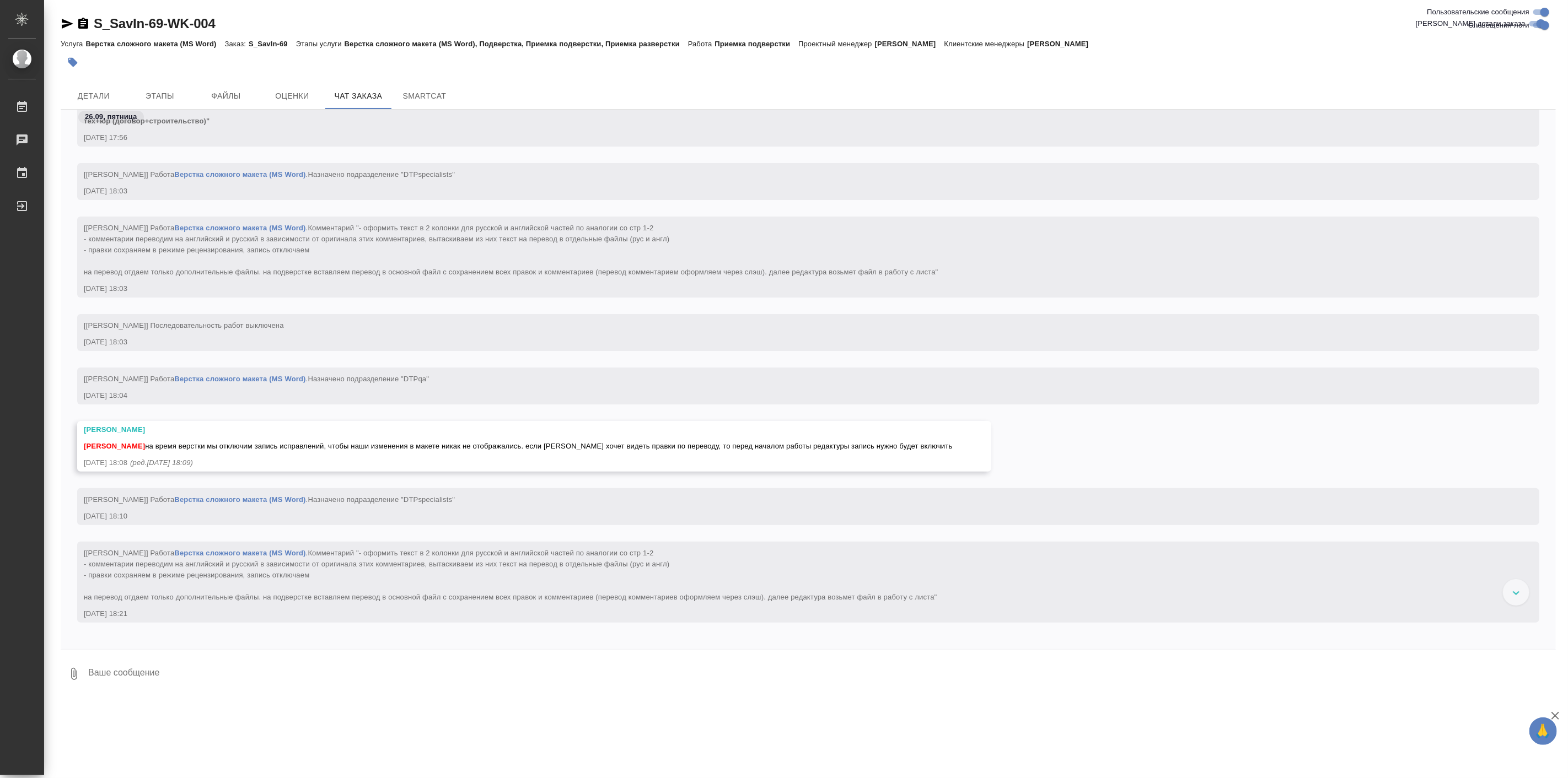
scroll to position [3807, 0]
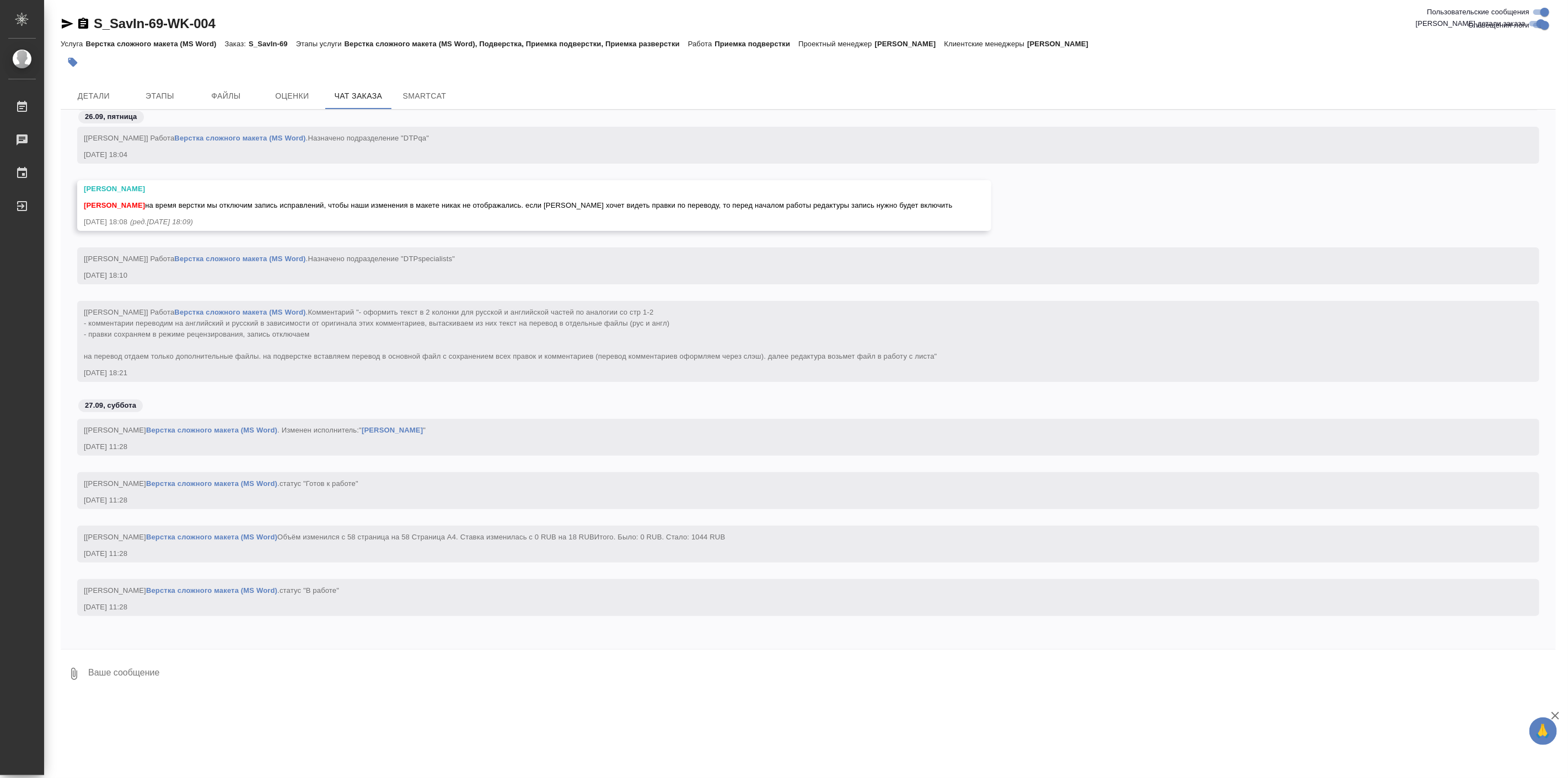
click at [483, 641] on div "26.09, пятница [Заборова Александра] Последовательность работ выключена 26.09.2…" at bounding box center [808, 379] width 1495 height 539
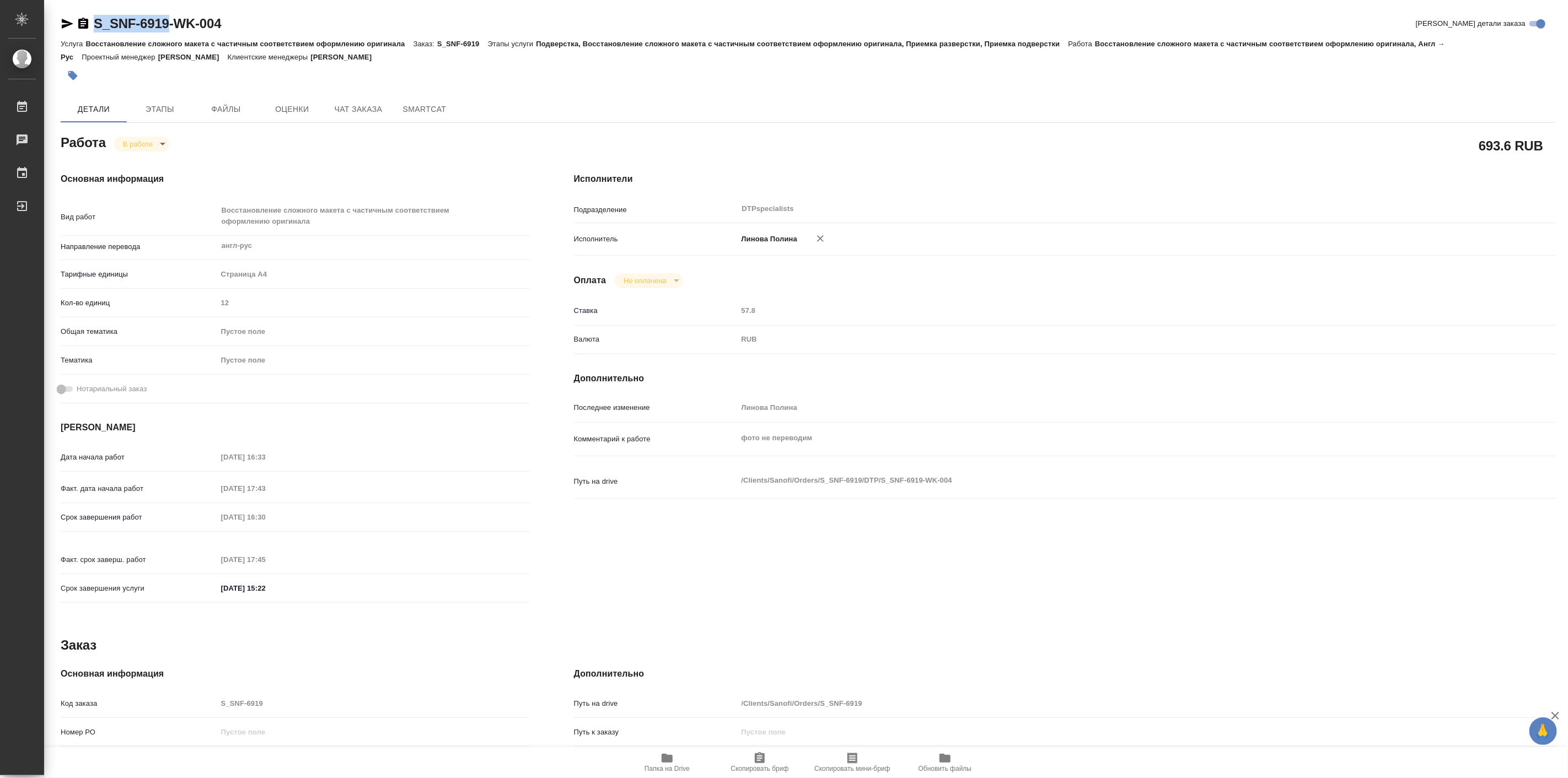
drag, startPoint x: 90, startPoint y: 7, endPoint x: 166, endPoint y: 25, distance: 78.1
click at [166, 25] on div "S_SNF-6919-WK-004 Кратко детали заказа Услуга Восстановление сложного макета с …" at bounding box center [808, 481] width 1507 height 962
